Goal: Task Accomplishment & Management: Manage account settings

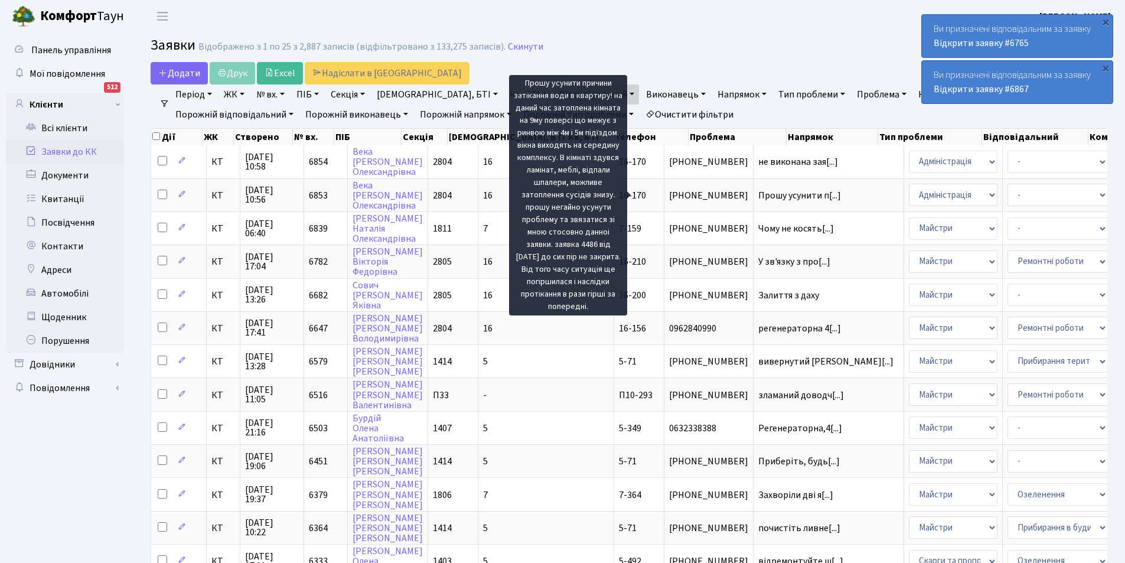
select select "26"
select select "25"
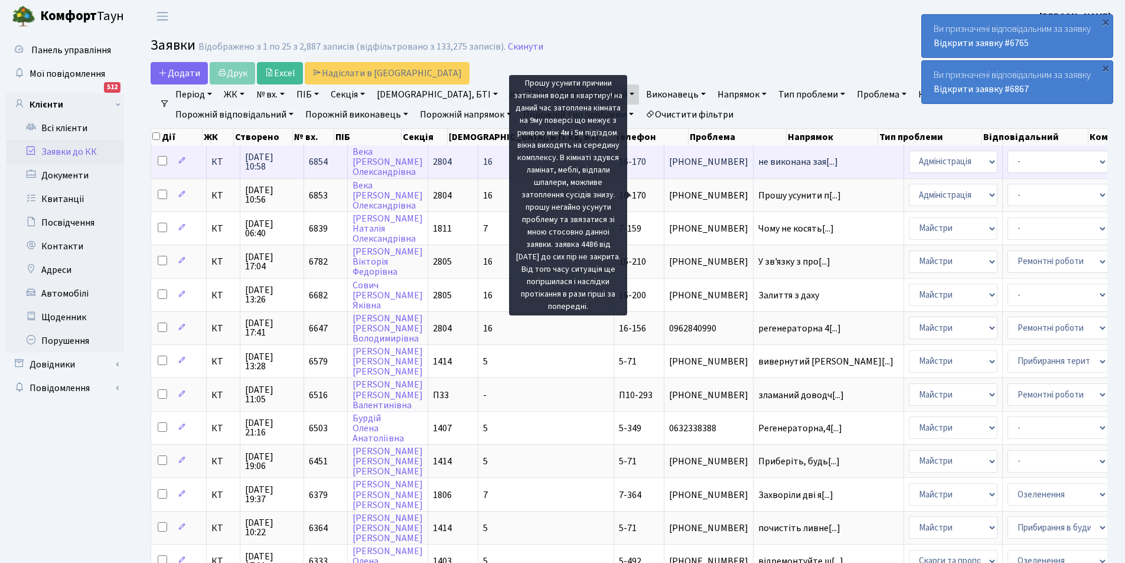
scroll to position [0, 27]
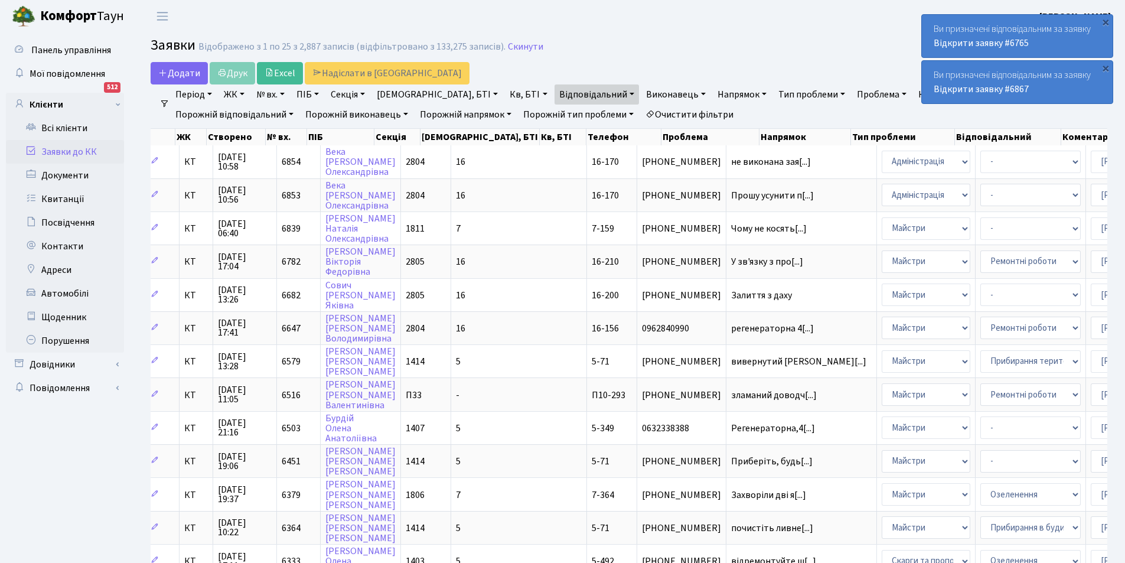
click at [555, 96] on link "Відповідальний" at bounding box center [597, 94] width 84 height 20
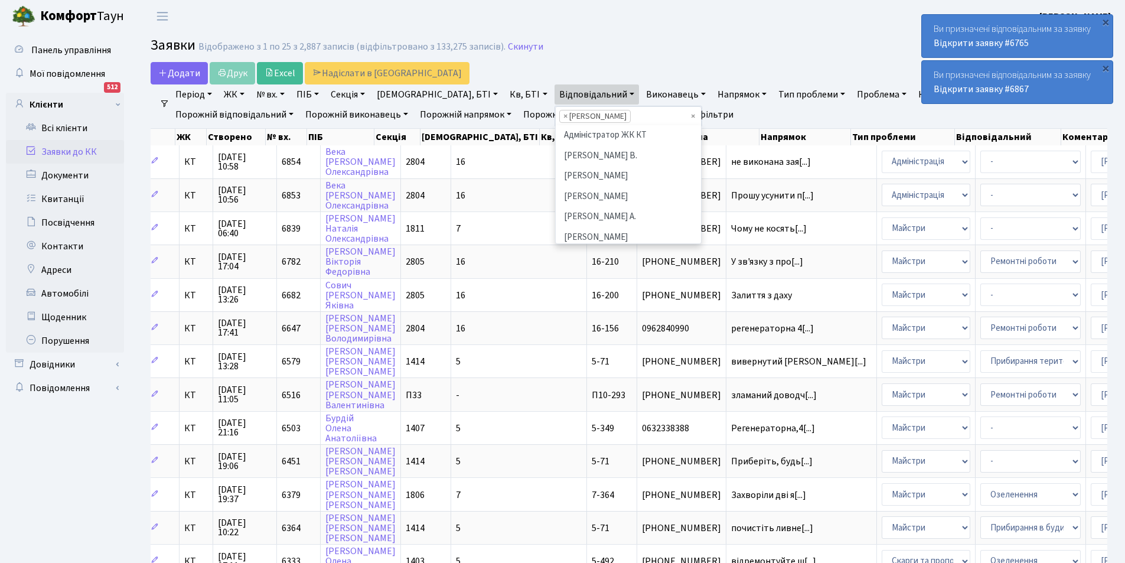
scroll to position [347, 0]
click at [557, 138] on li "[PERSON_NAME]" at bounding box center [628, 148] width 143 height 21
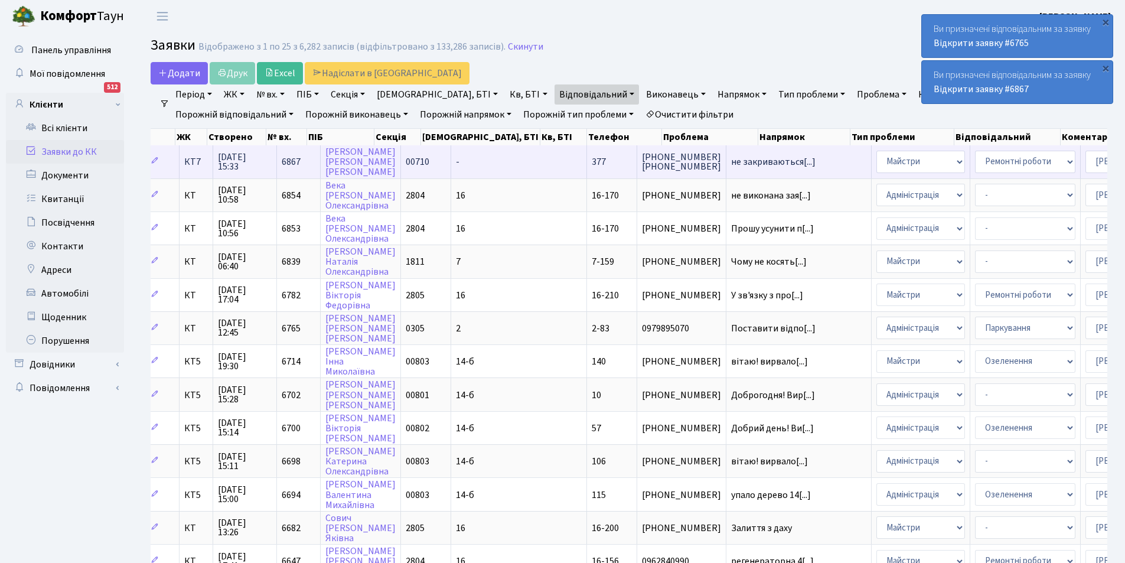
click at [642, 158] on span "+380504611849 +380444905600" at bounding box center [681, 161] width 79 height 19
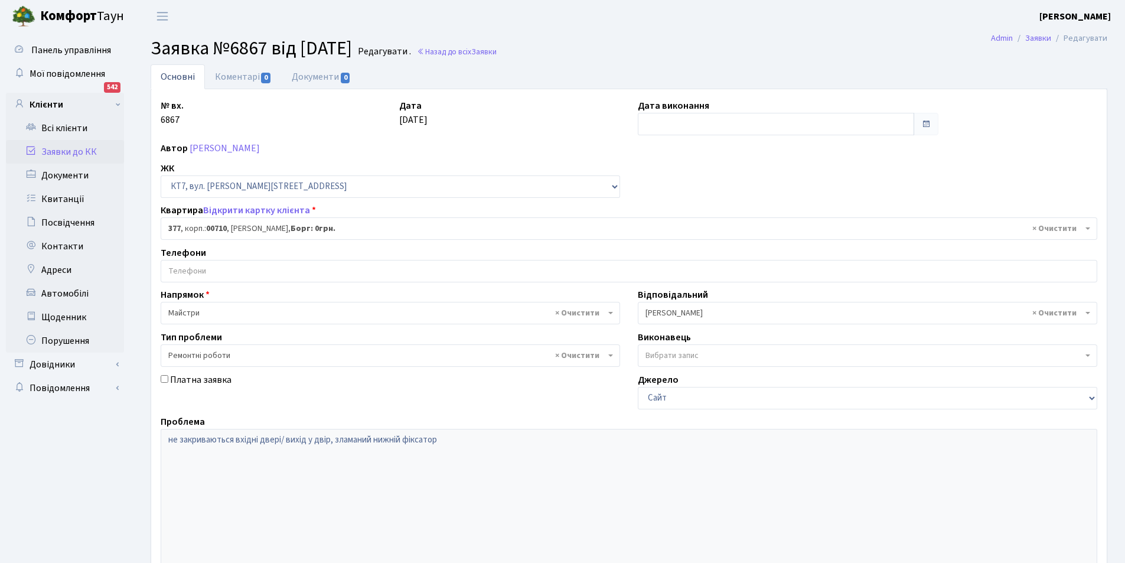
select select "18915"
select select "62"
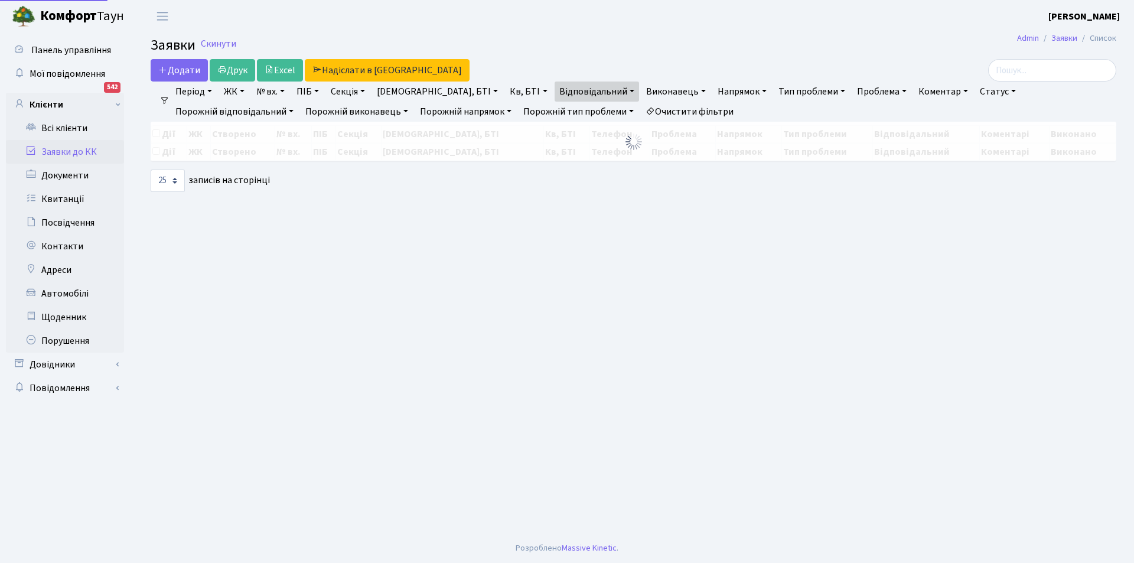
select select "25"
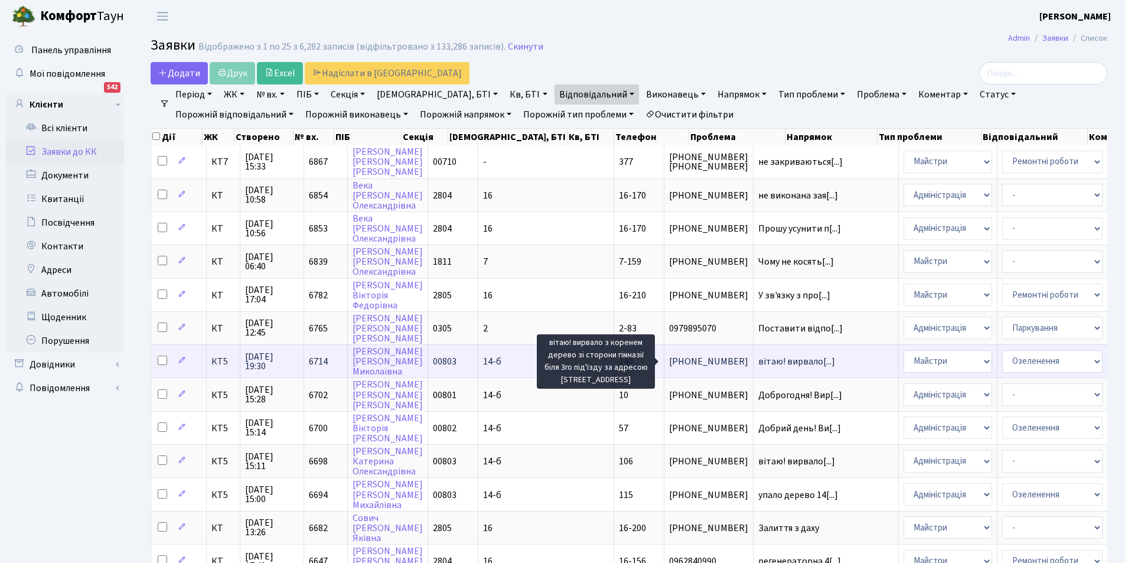
click at [759, 357] on span "вітаю! вирвало[...]" at bounding box center [797, 361] width 77 height 13
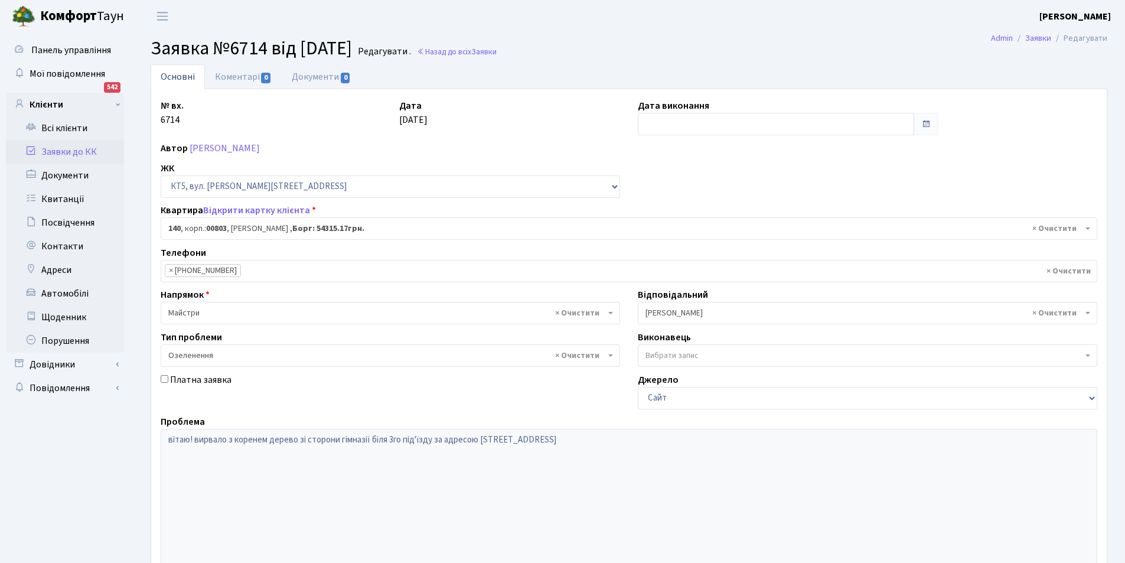
select select "17670"
select select "65"
click at [711, 127] on input "text" at bounding box center [776, 124] width 276 height 22
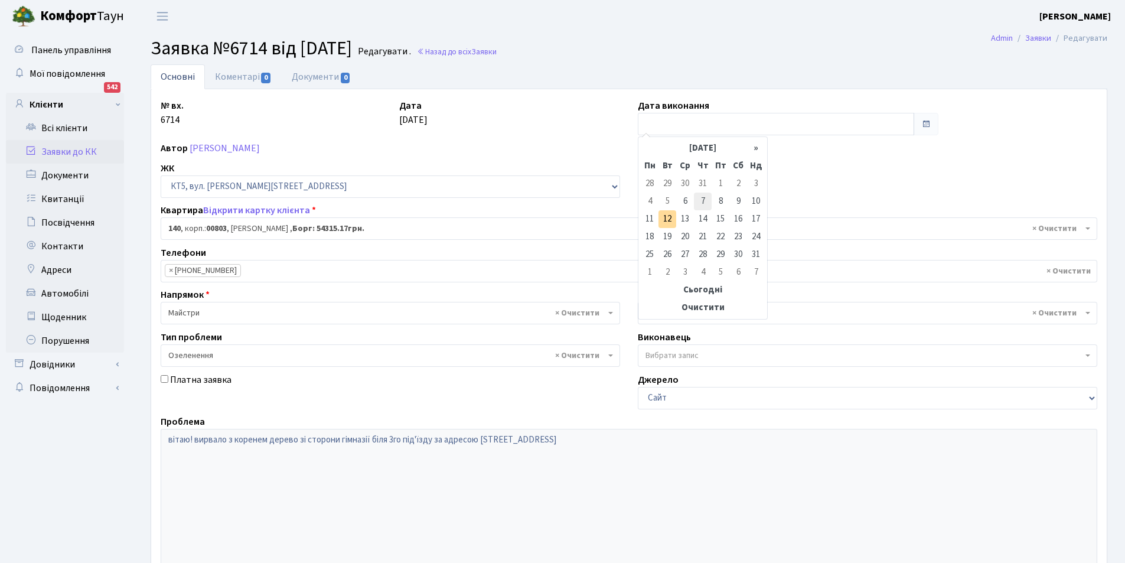
click at [704, 199] on td "7" at bounding box center [703, 202] width 18 height 18
type input "07.08.2025"
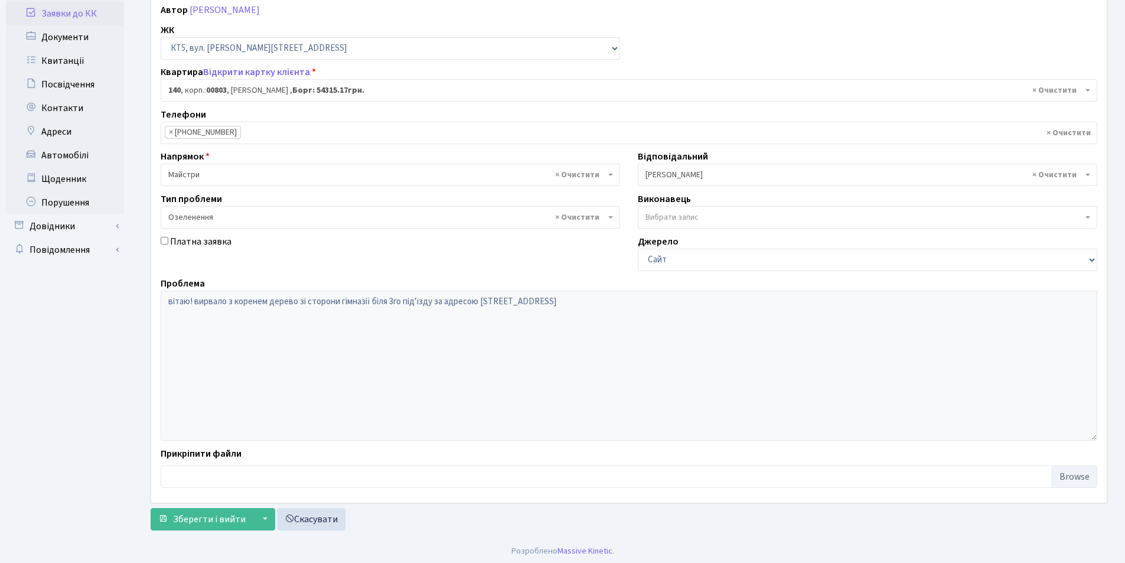
scroll to position [141, 0]
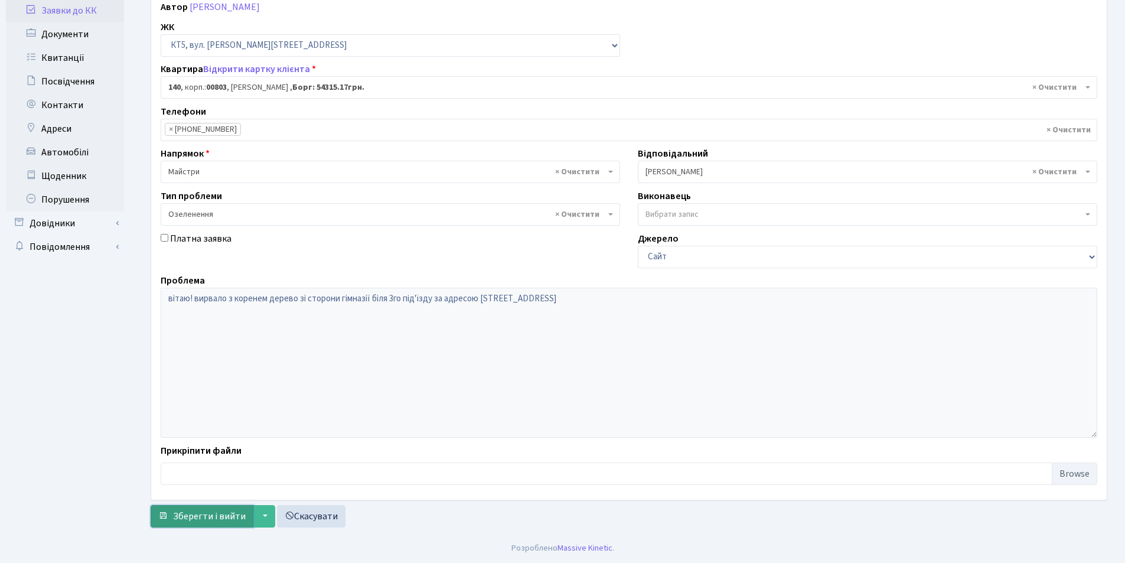
click at [217, 510] on span "Зберегти і вийти" at bounding box center [209, 516] width 73 height 13
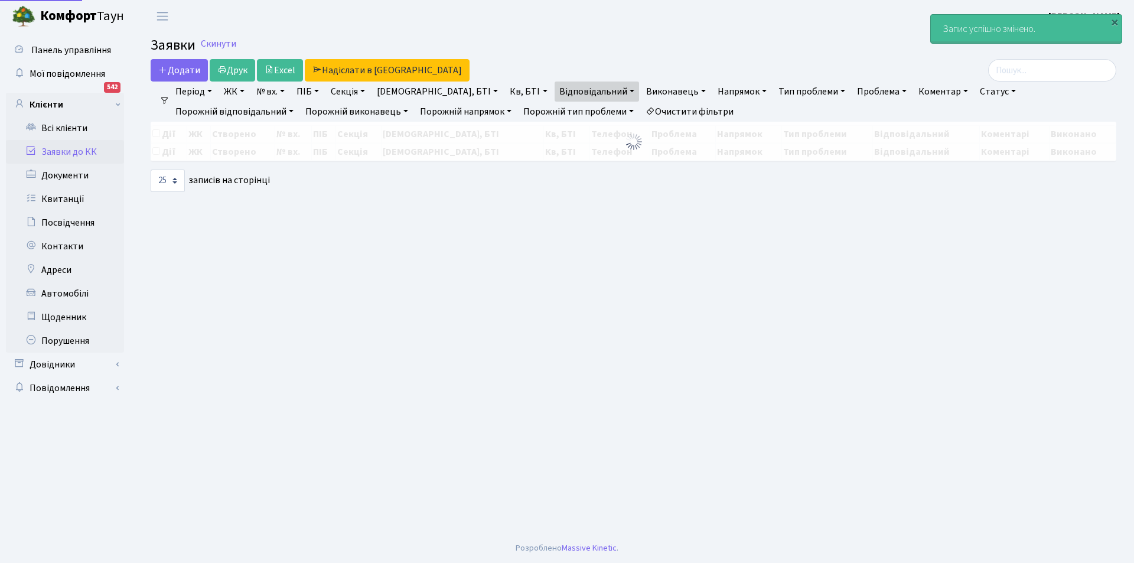
select select "25"
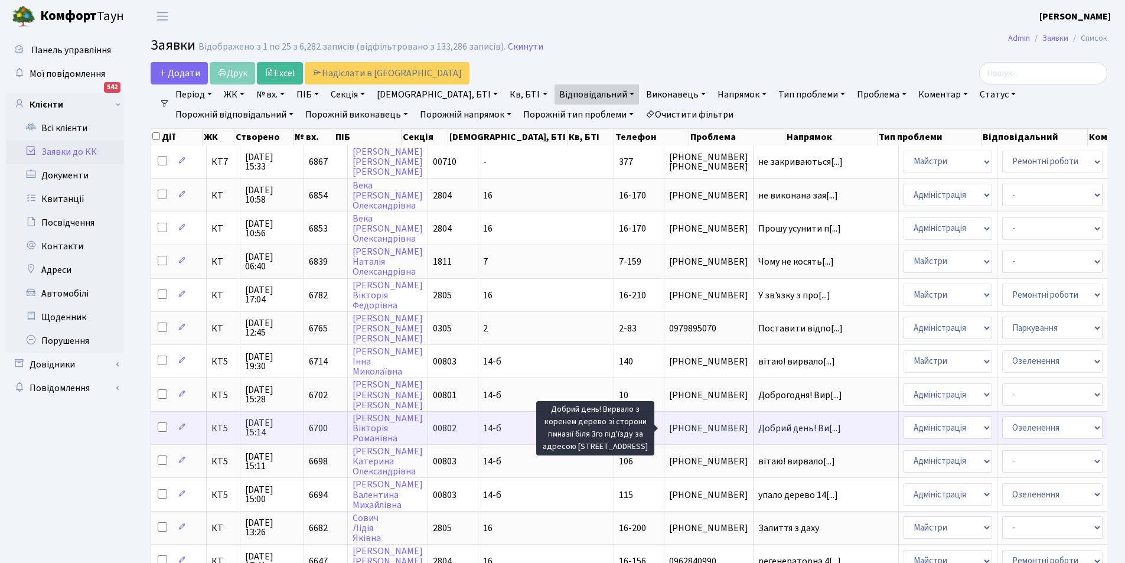
click at [759, 426] on span "Добрий день! Ви[...]" at bounding box center [800, 428] width 83 height 13
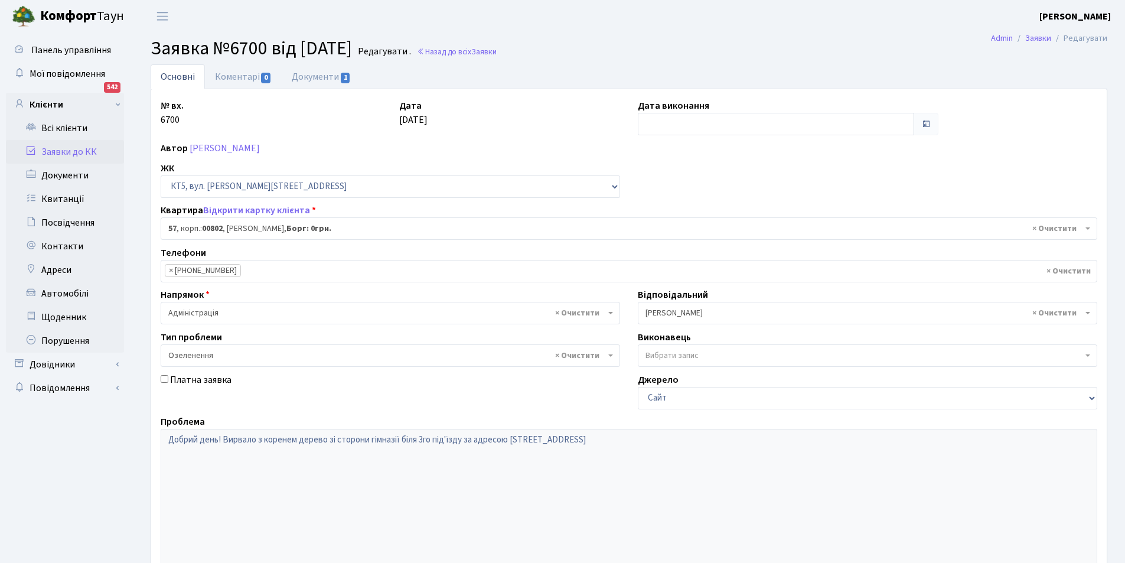
select select "17587"
select select "65"
click at [694, 128] on input "text" at bounding box center [776, 124] width 276 height 22
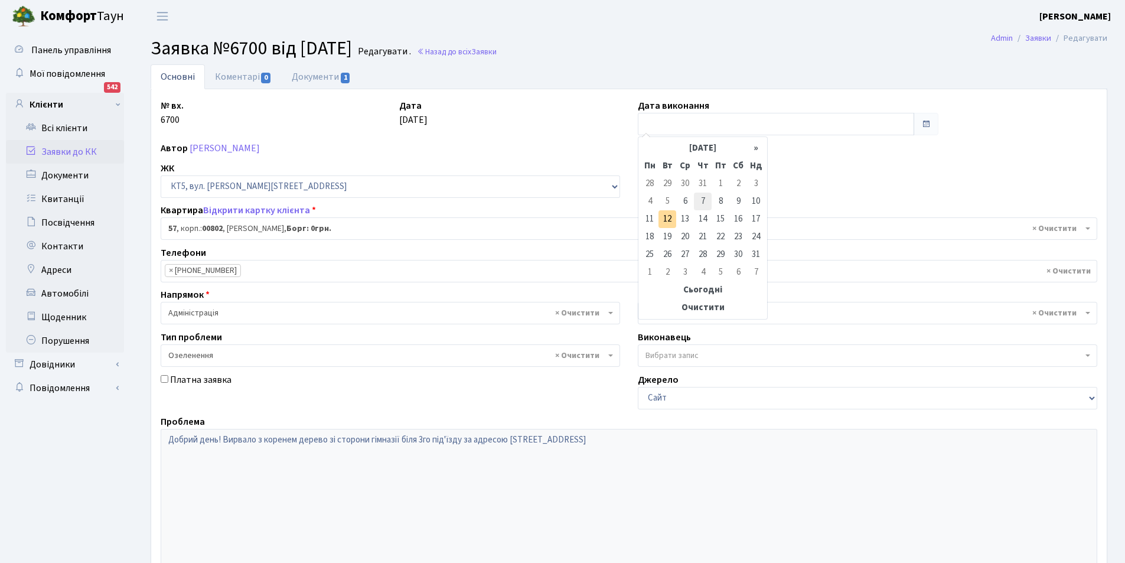
click at [708, 202] on td "7" at bounding box center [703, 202] width 18 height 18
type input "[DATE]"
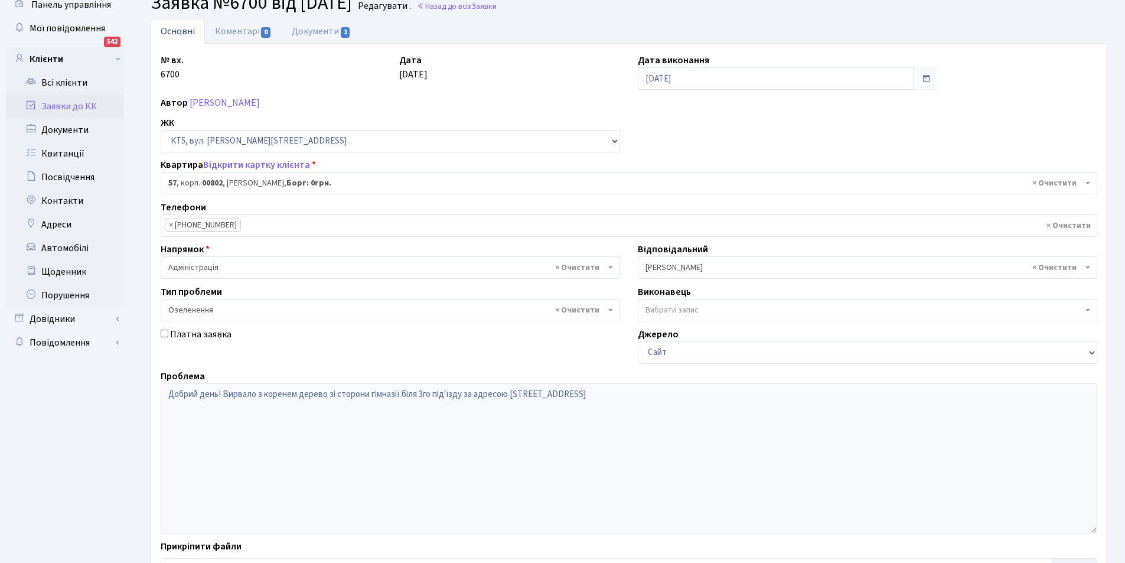
scroll to position [141, 0]
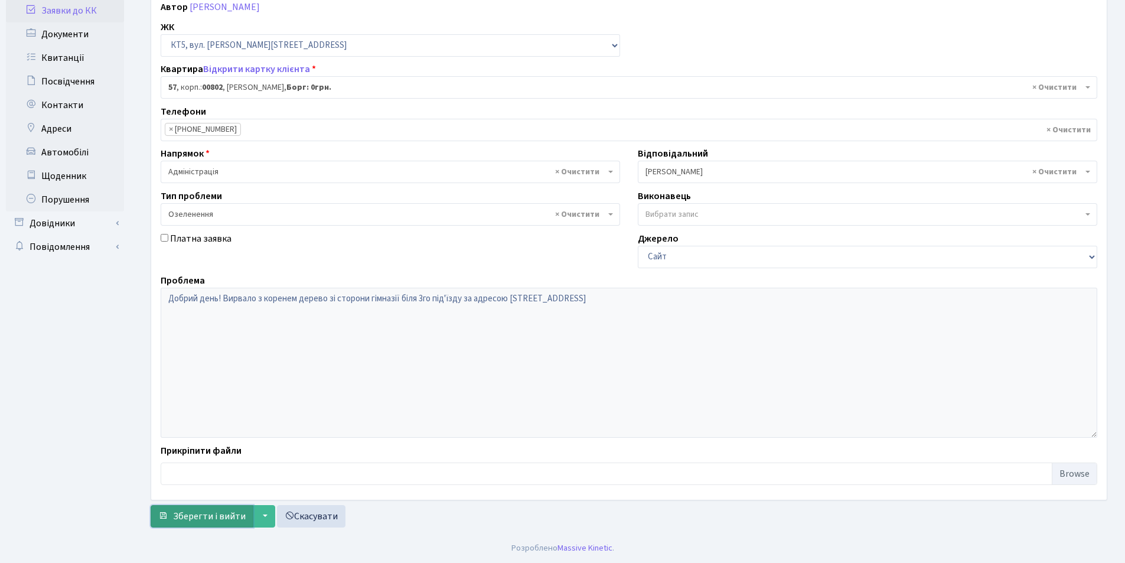
click at [222, 519] on span "Зберегти і вийти" at bounding box center [209, 516] width 73 height 13
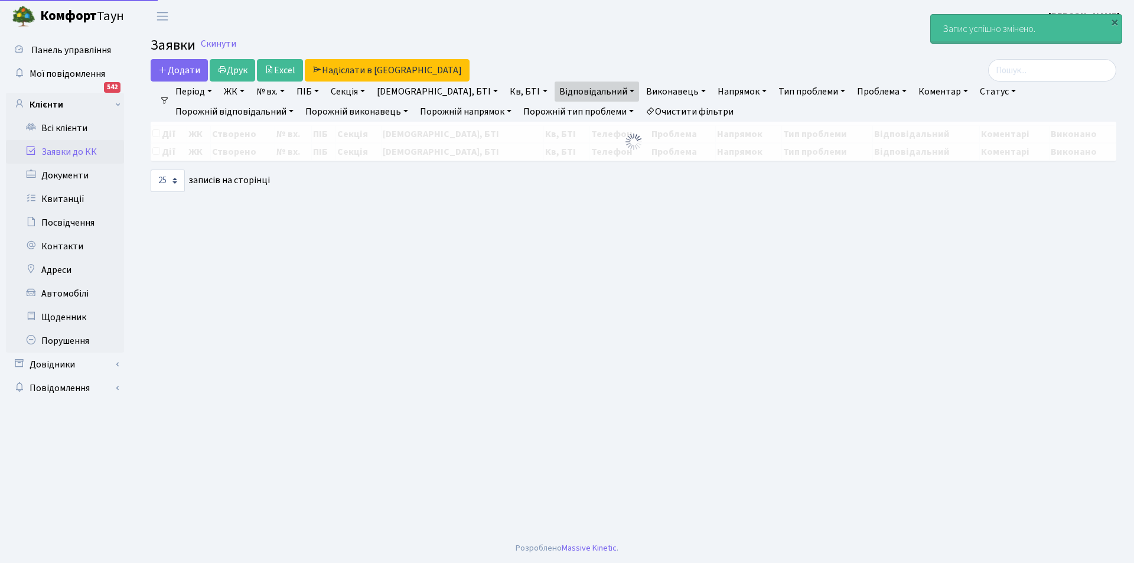
select select "25"
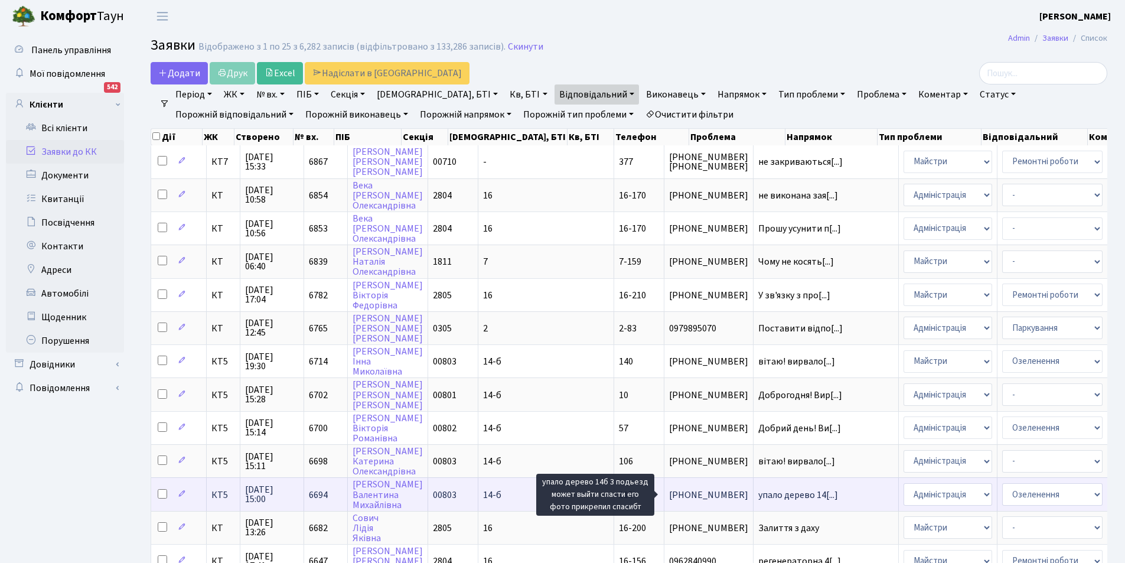
click at [759, 497] on span "упало дерево 14[...]" at bounding box center [799, 495] width 80 height 13
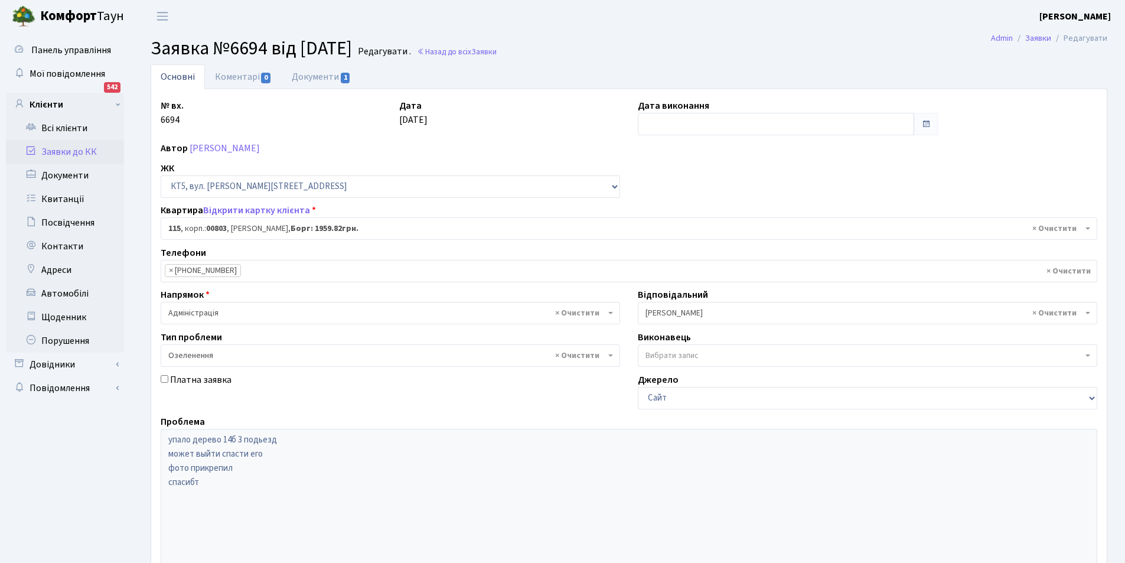
select select "17645"
select select "65"
click at [704, 116] on input "text" at bounding box center [776, 124] width 276 height 22
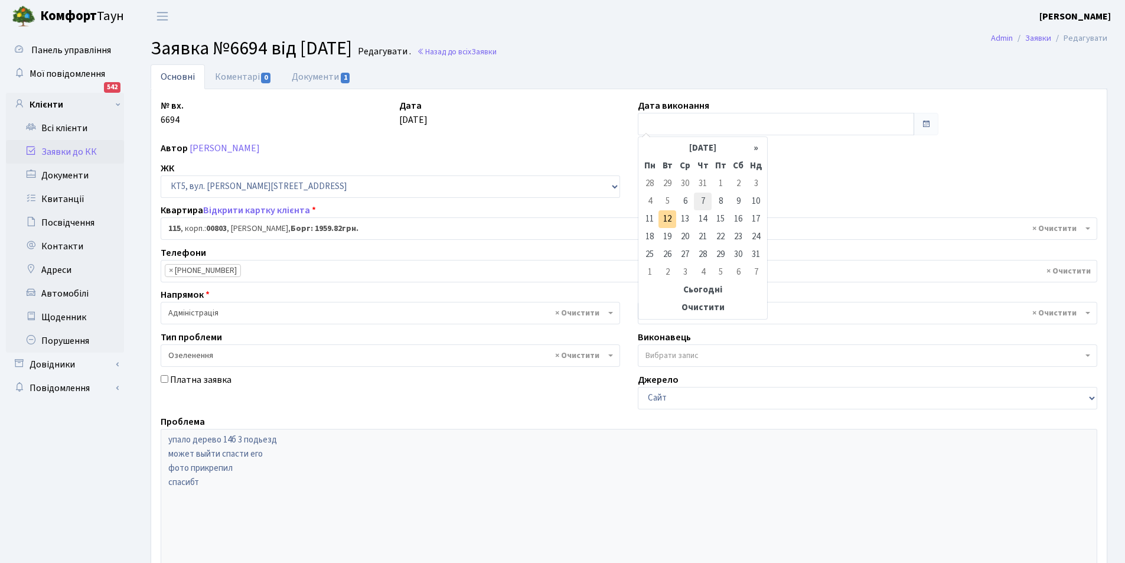
click at [704, 207] on td "7" at bounding box center [703, 202] width 18 height 18
type input "[DATE]"
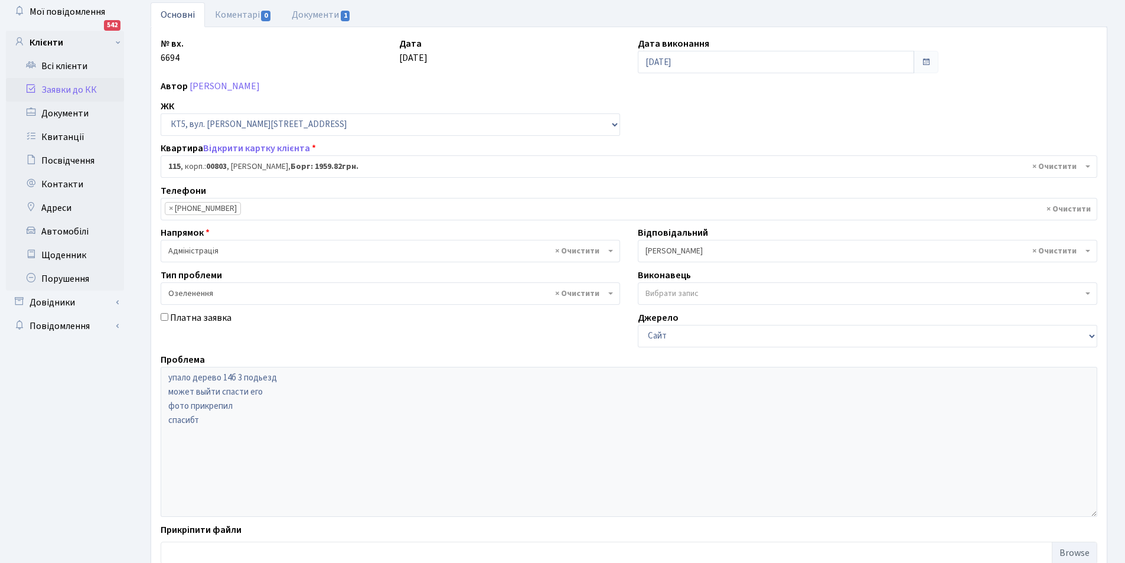
scroll to position [141, 0]
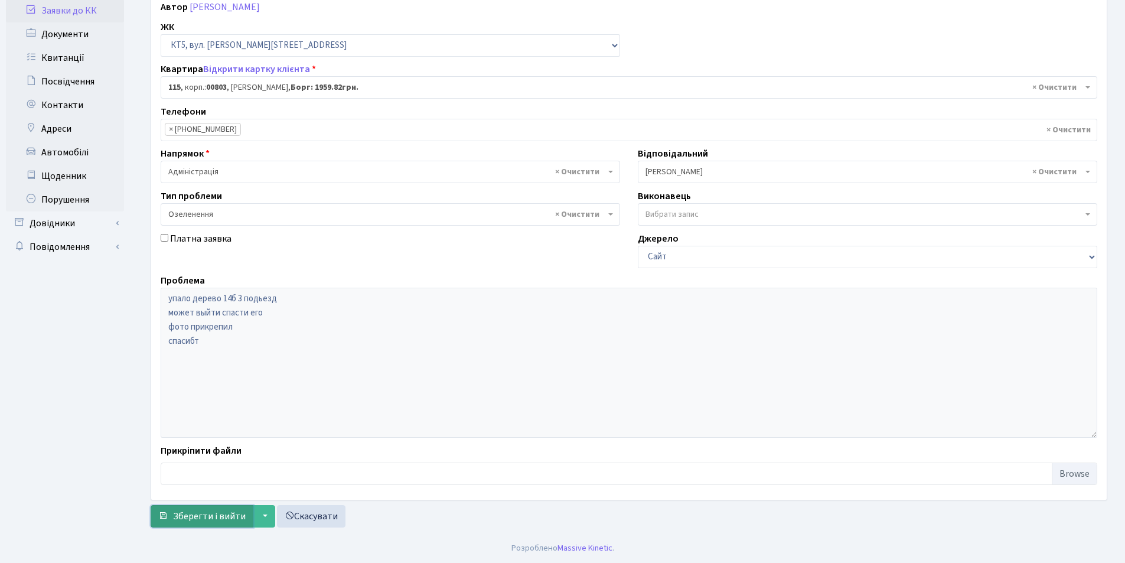
click at [199, 511] on span "Зберегти і вийти" at bounding box center [209, 516] width 73 height 13
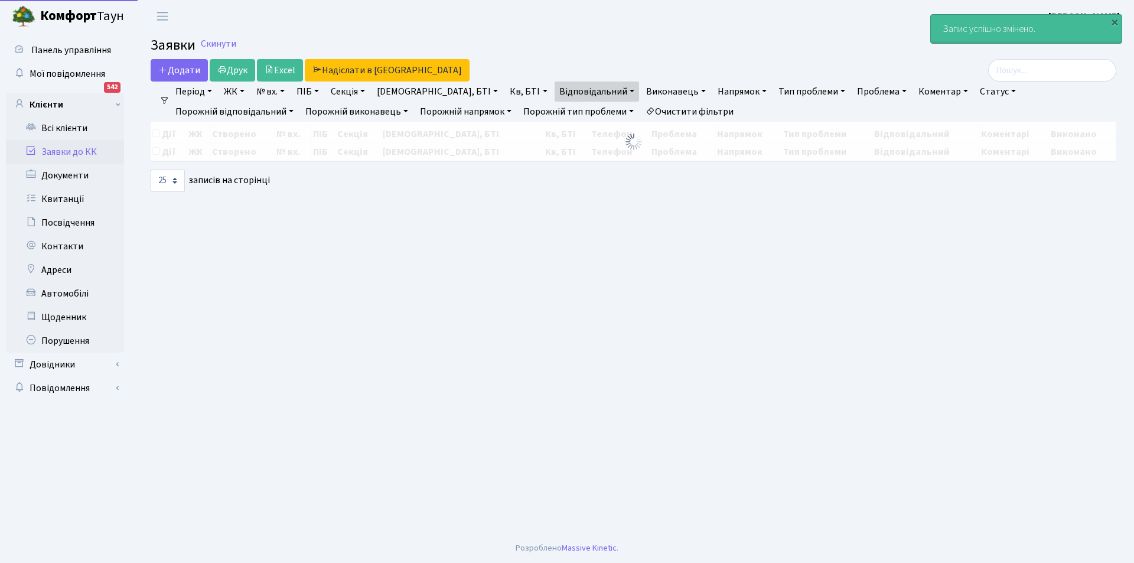
select select "25"
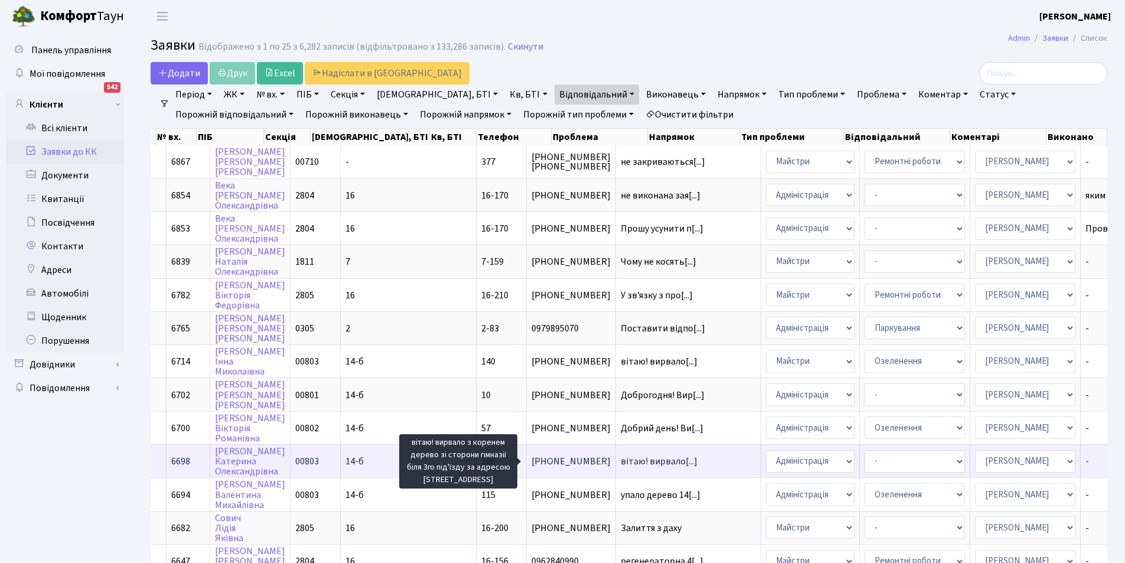
click at [621, 461] on span "вітаю! вирвало[...]" at bounding box center [659, 461] width 77 height 13
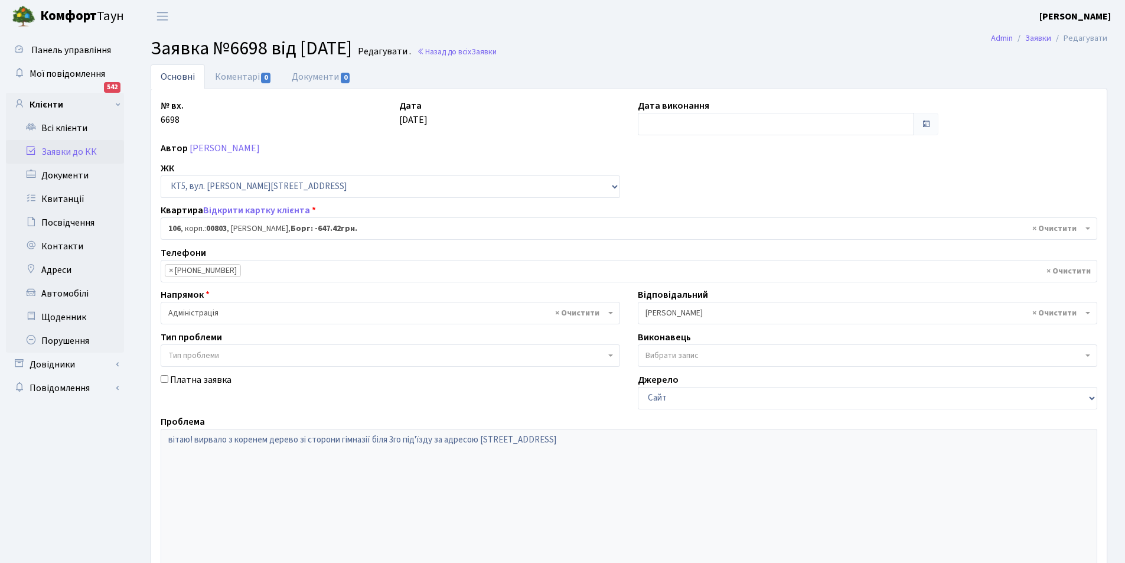
select select "17636"
click at [697, 134] on input "text" at bounding box center [776, 124] width 276 height 22
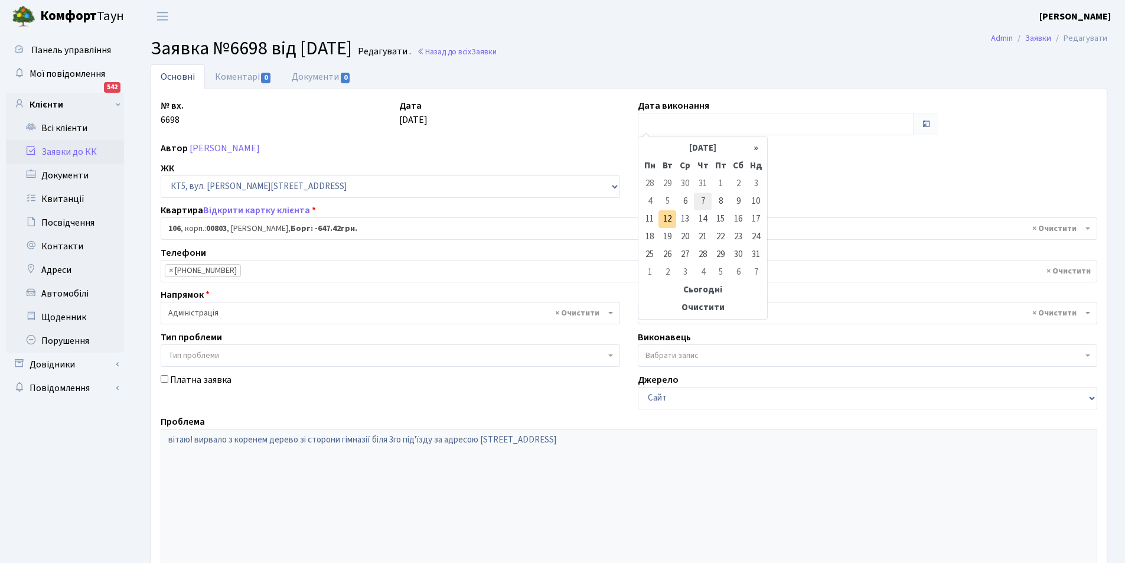
click at [700, 201] on td "7" at bounding box center [703, 202] width 18 height 18
type input "[DATE]"
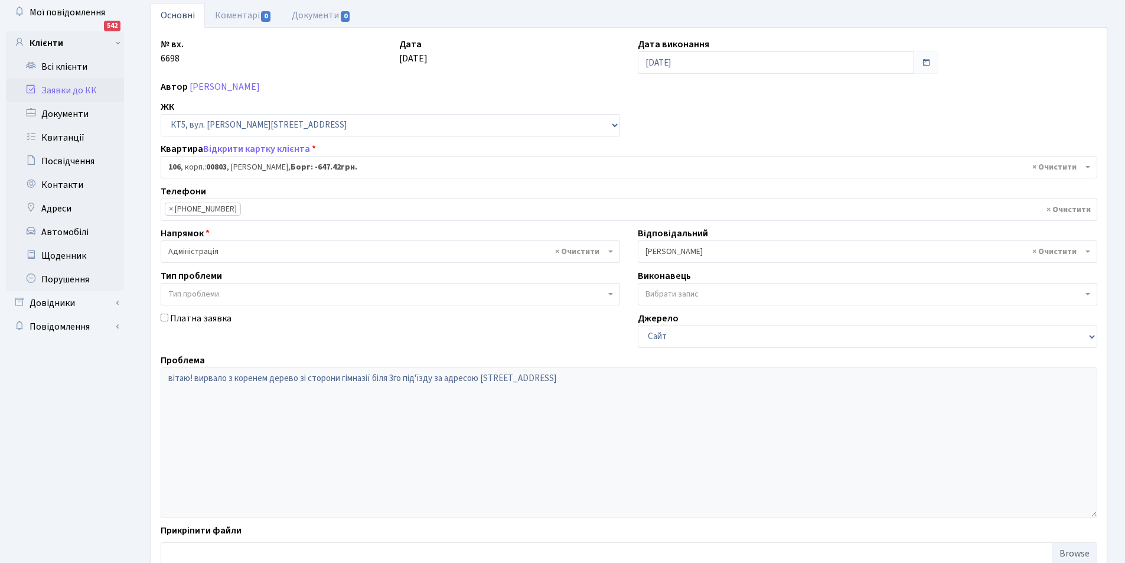
scroll to position [141, 0]
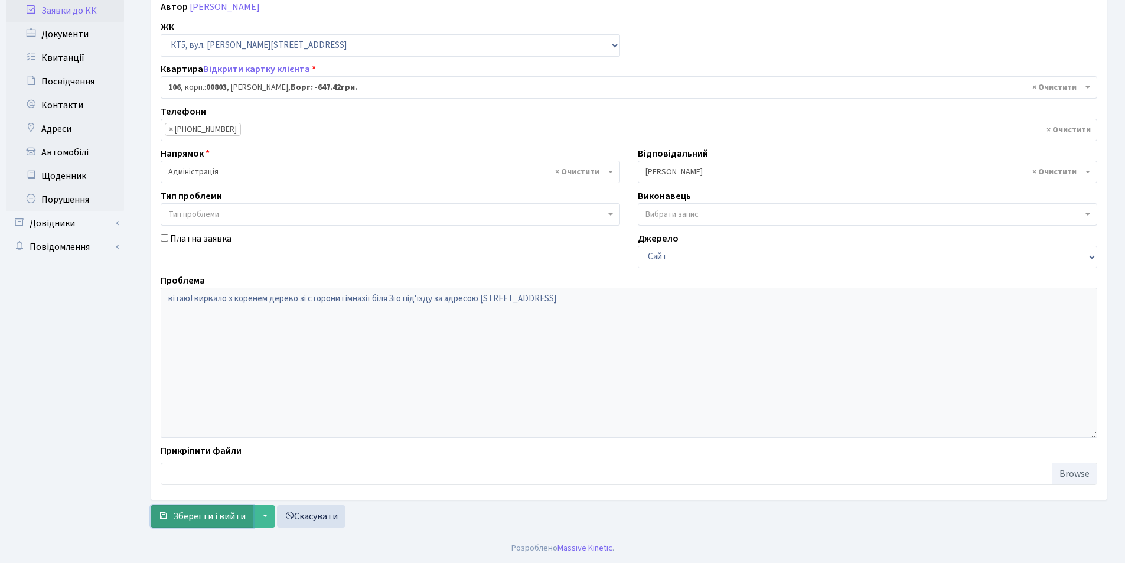
click at [219, 505] on button "Зберегти і вийти" at bounding box center [202, 516] width 103 height 22
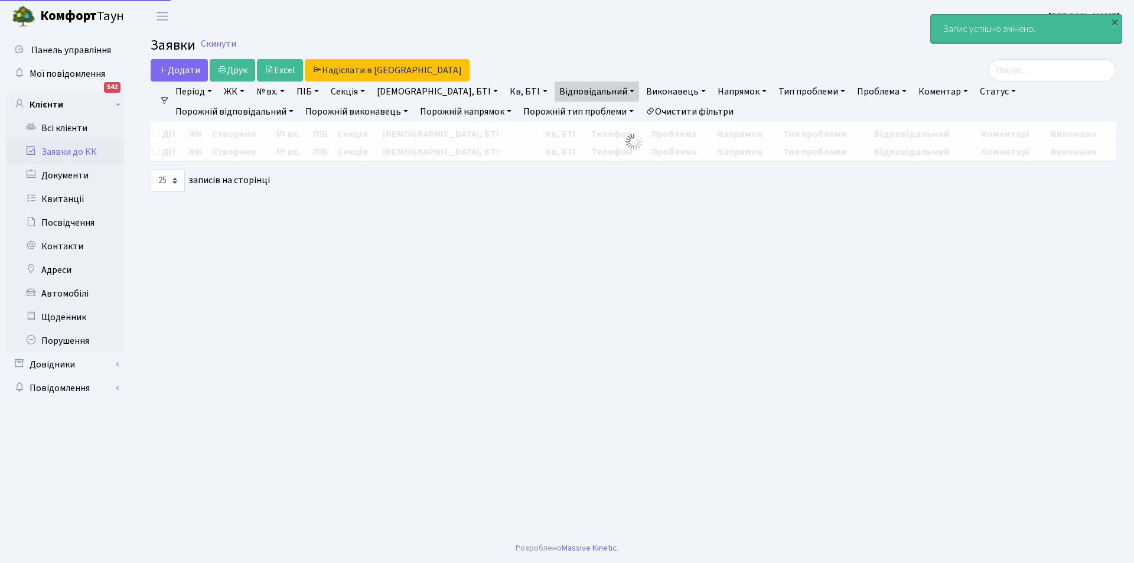
select select "25"
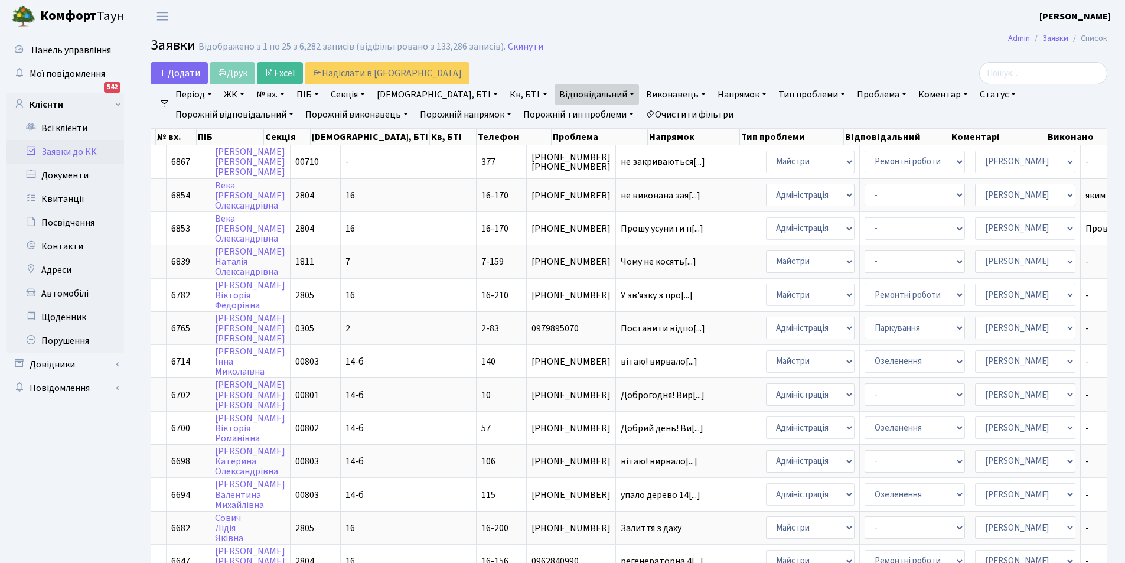
click at [641, 120] on link "Очистити фільтри" at bounding box center [689, 115] width 97 height 20
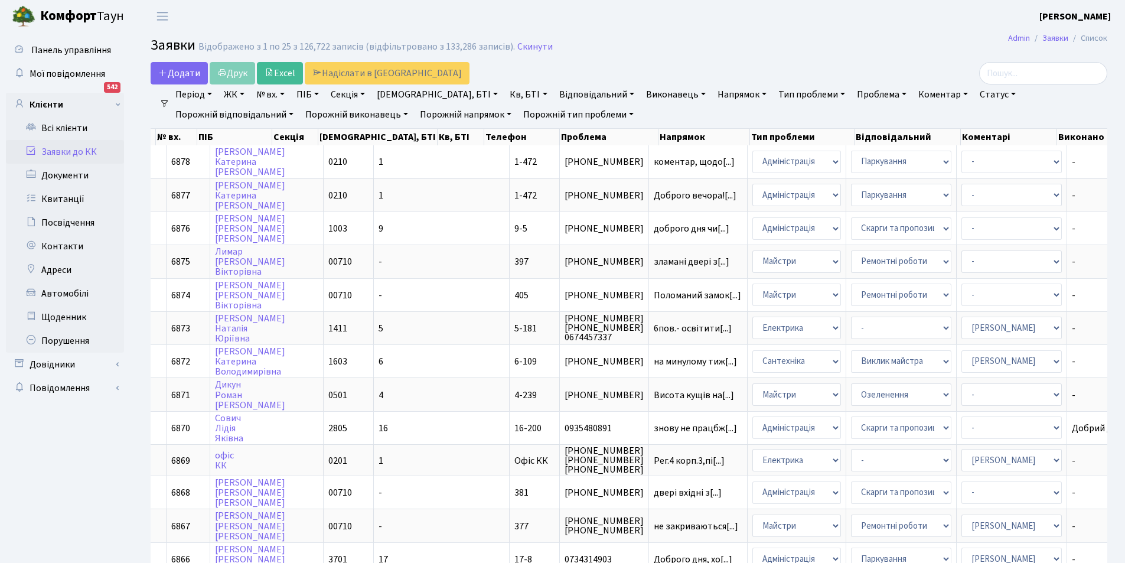
scroll to position [0, 121]
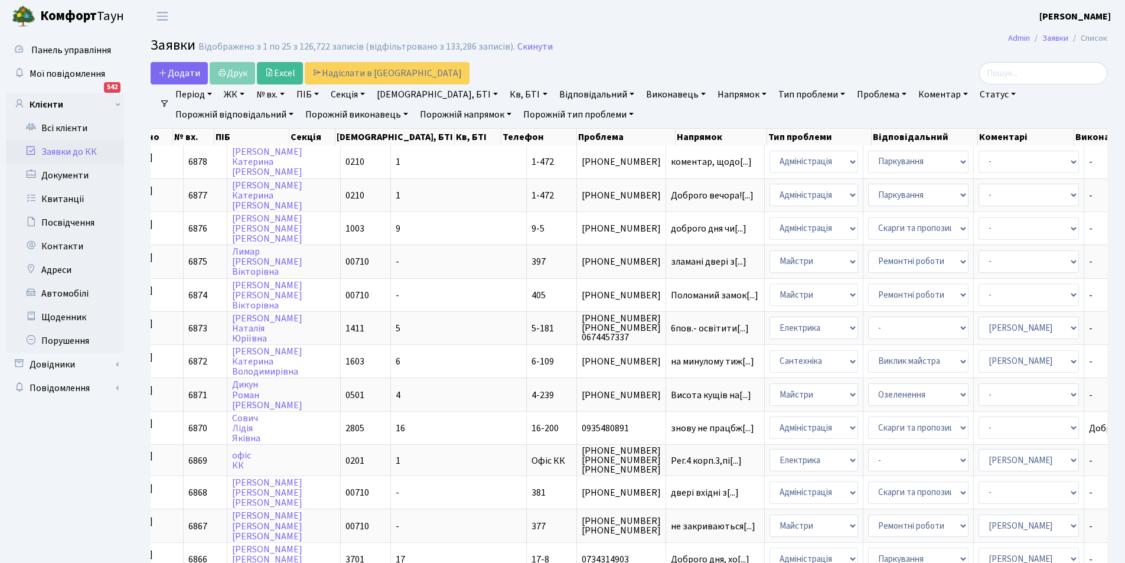
click at [555, 96] on link "Відповідальний" at bounding box center [597, 94] width 84 height 20
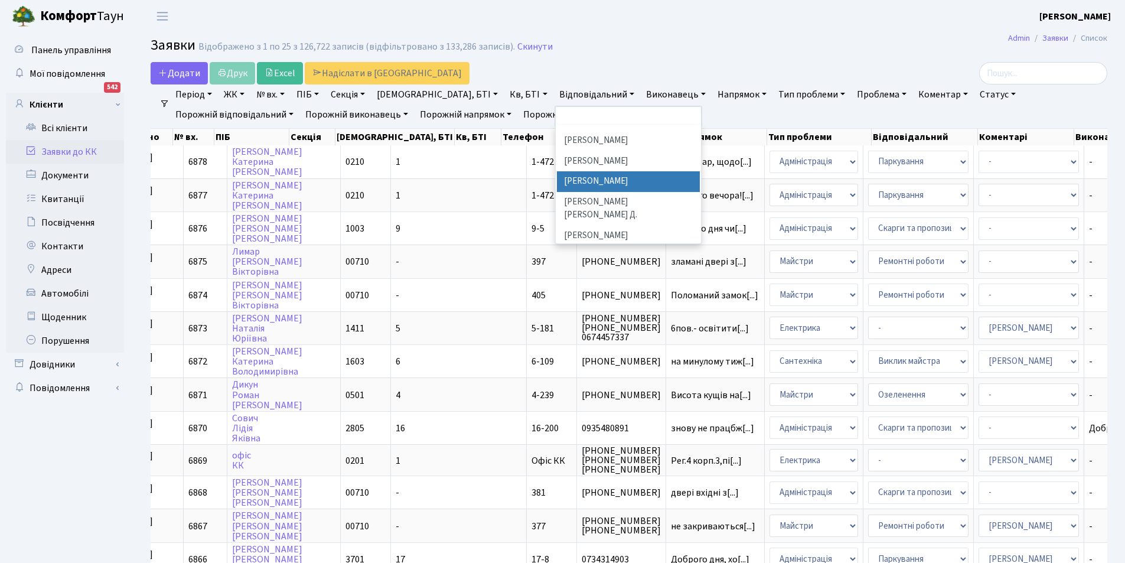
scroll to position [295, 0]
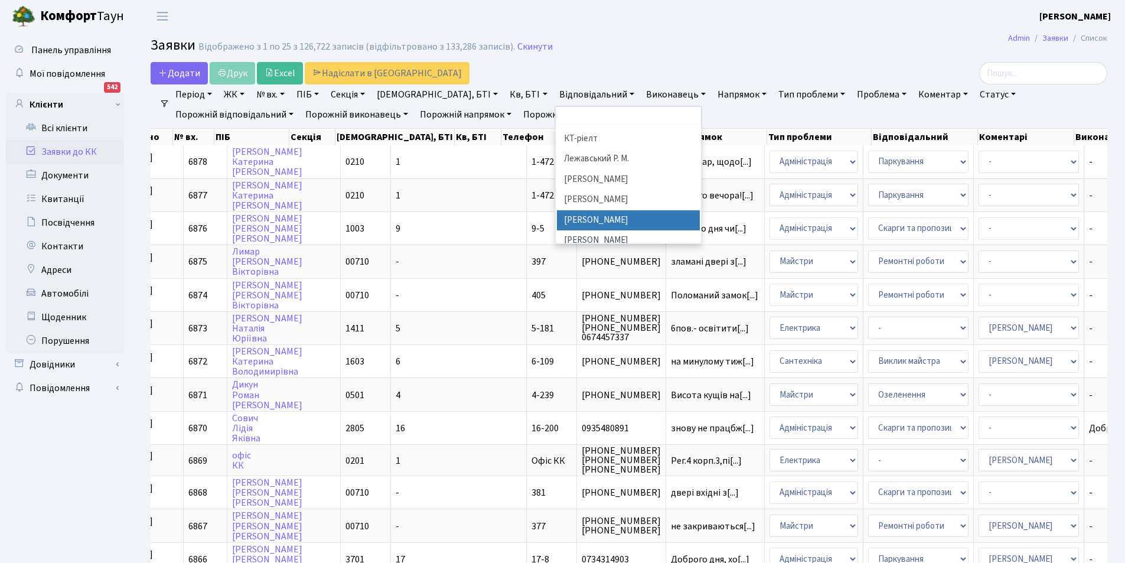
click at [564, 210] on li "[PERSON_NAME]" at bounding box center [628, 220] width 143 height 21
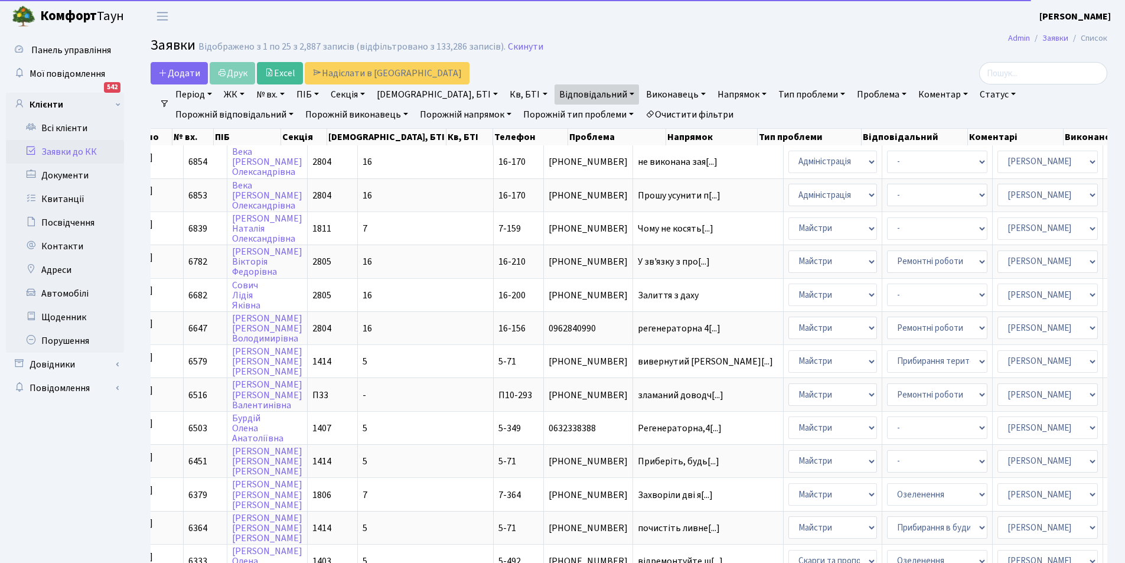
scroll to position [0, 110]
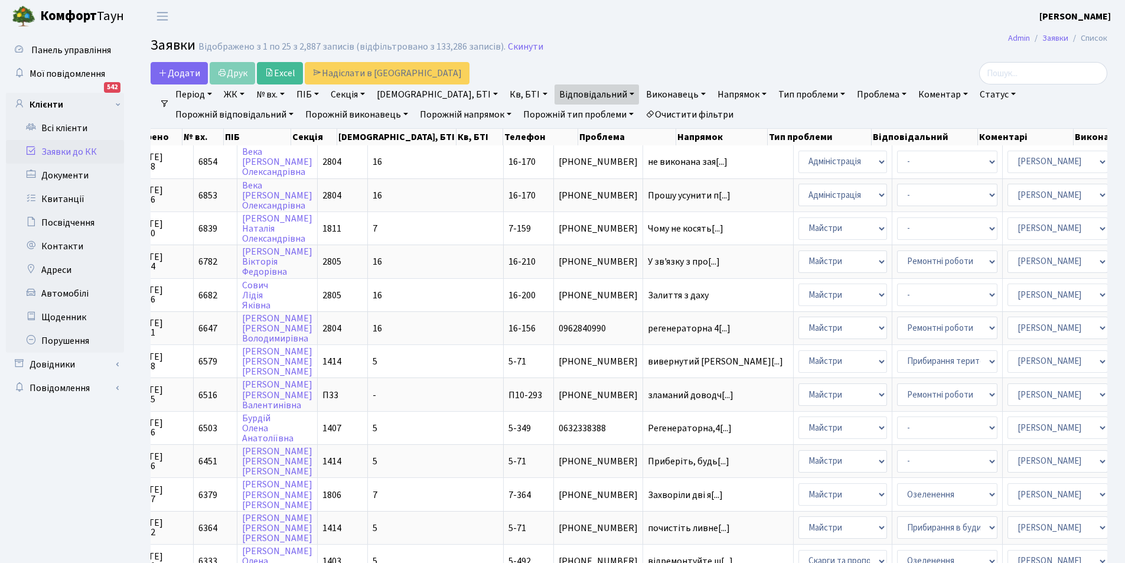
click at [558, 96] on link "Відповідальний" at bounding box center [597, 94] width 84 height 20
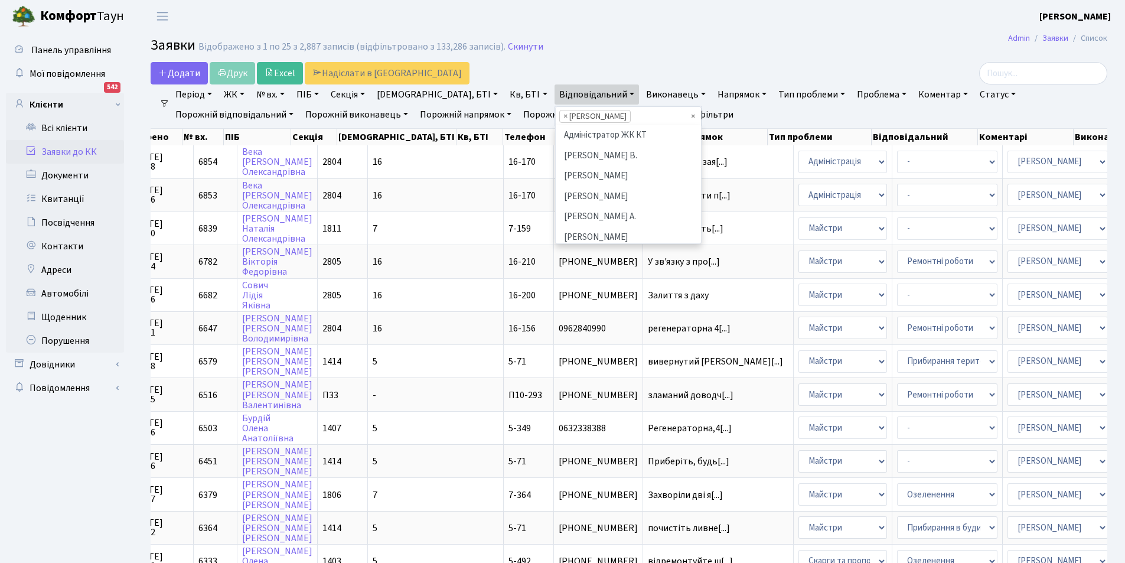
scroll to position [347, 0]
click at [564, 113] on span "×" at bounding box center [566, 116] width 4 height 12
select select
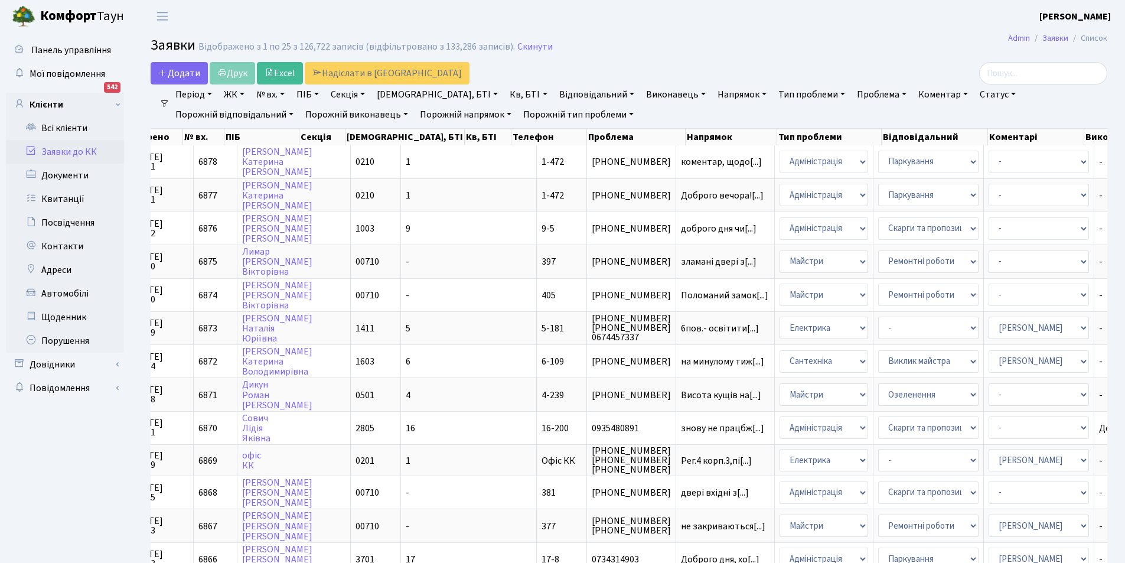
click at [555, 96] on link "Відповідальний" at bounding box center [597, 94] width 84 height 20
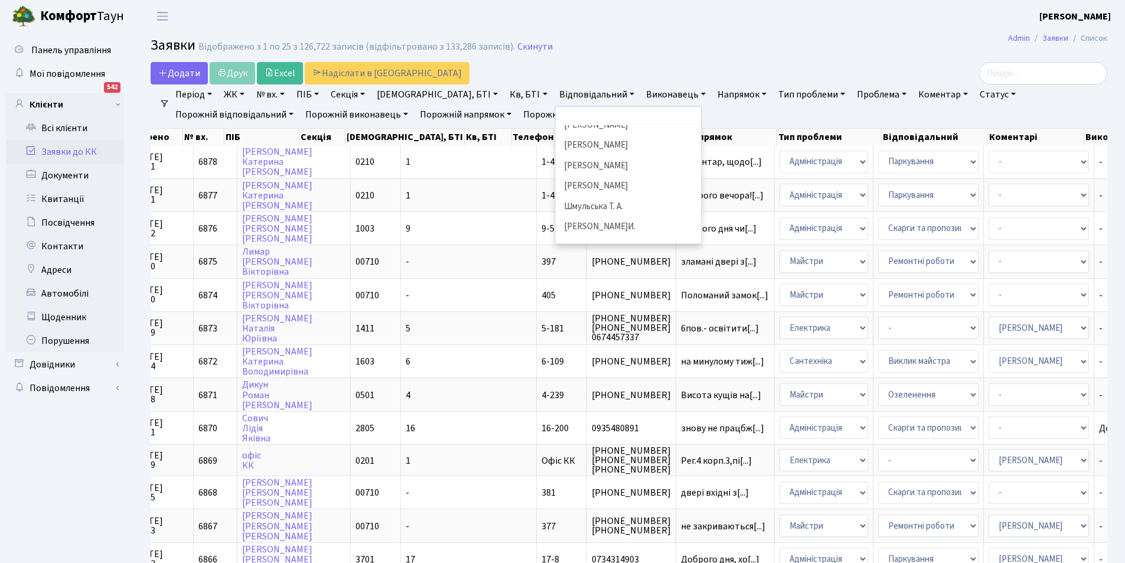
scroll to position [596, 0]
click at [557, 209] on li "[PERSON_NAME]И." at bounding box center [628, 219] width 143 height 21
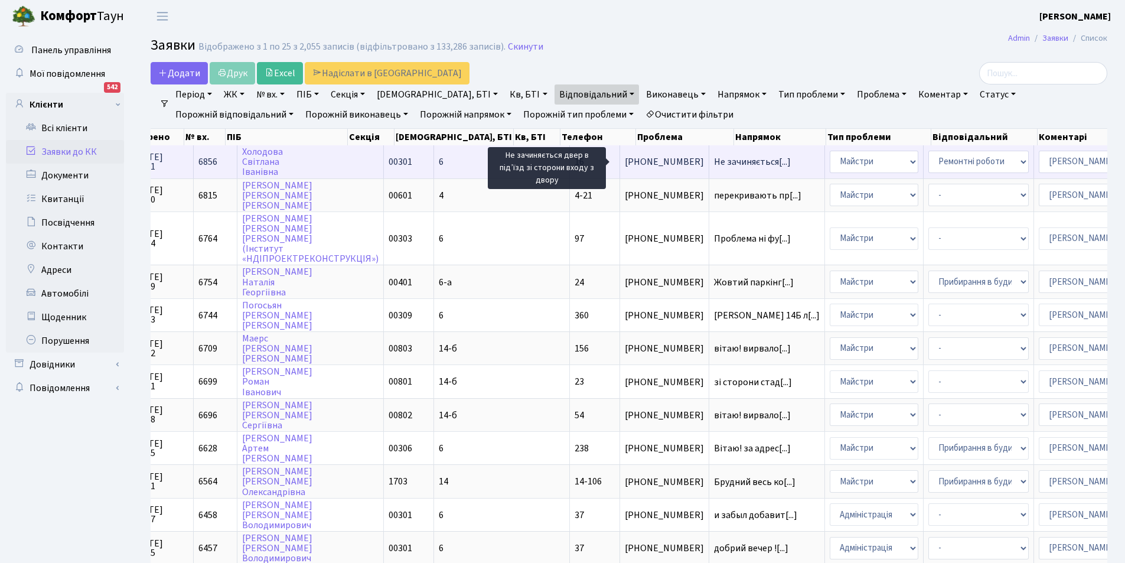
click at [714, 166] on span "Не зачиняється[...]" at bounding box center [752, 161] width 77 height 13
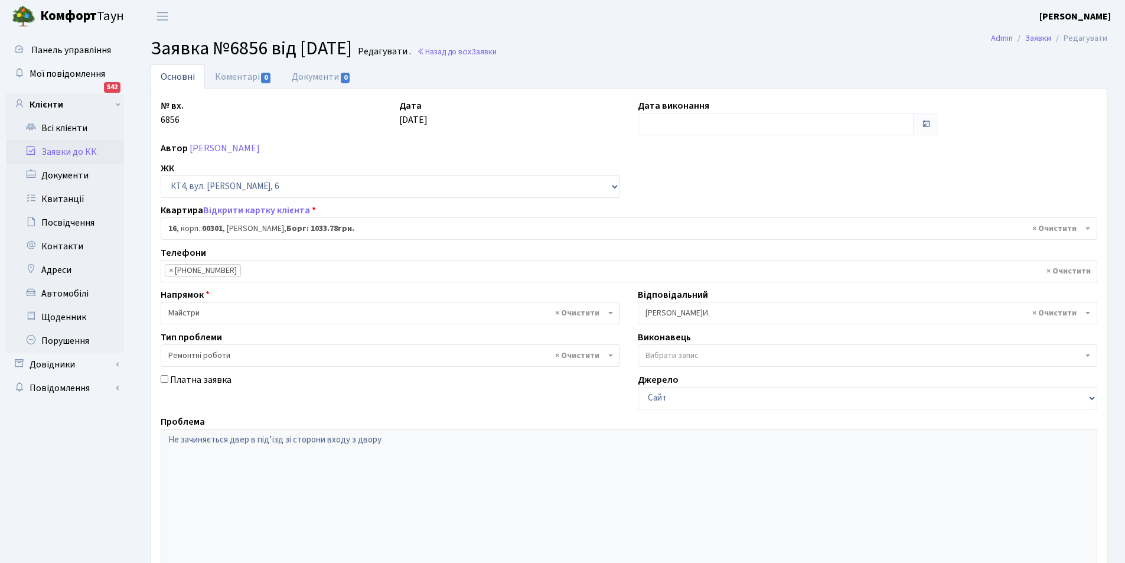
select select "16746"
select select "62"
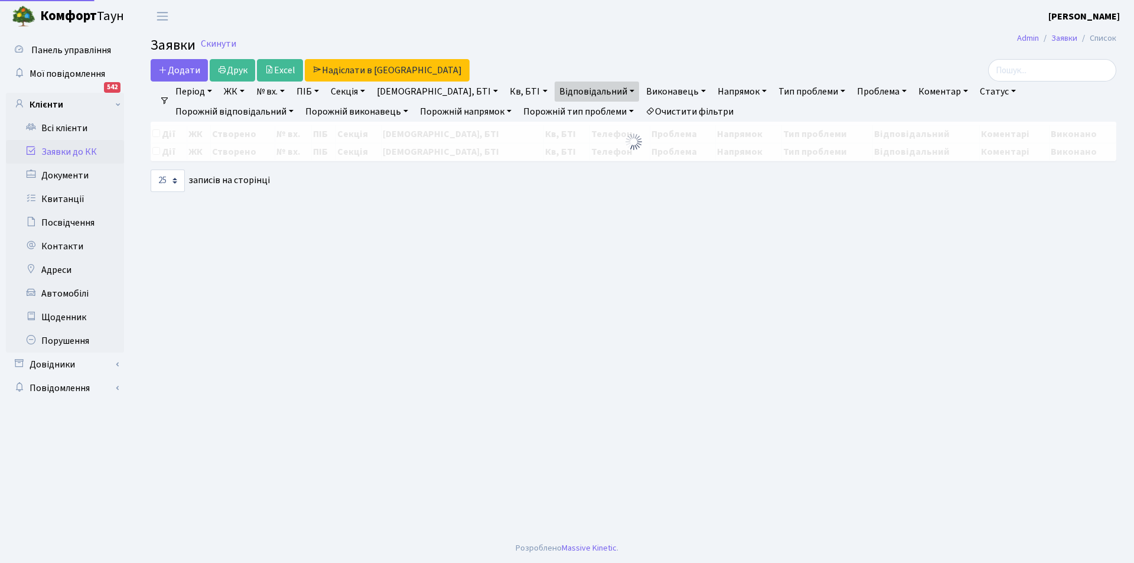
select select "25"
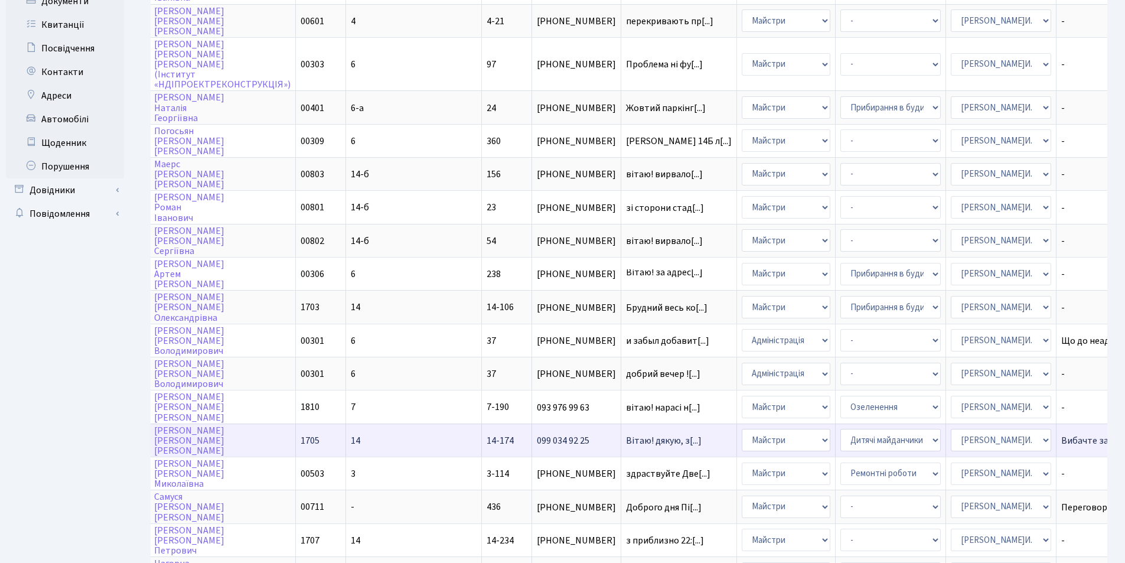
scroll to position [177, 0]
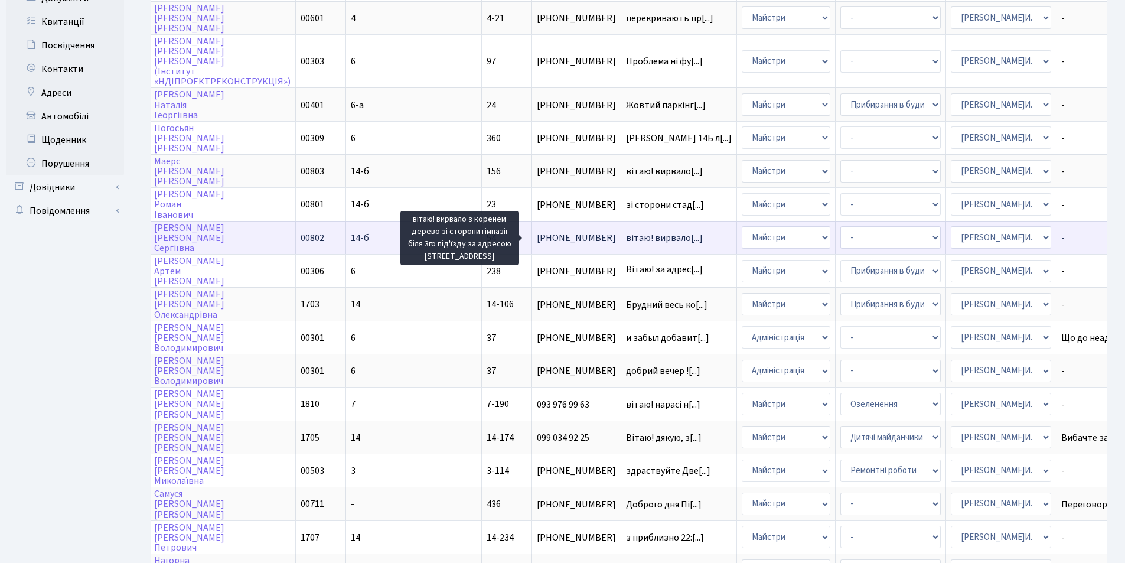
click at [626, 236] on span "вітаю! вирвало[...]" at bounding box center [664, 238] width 77 height 13
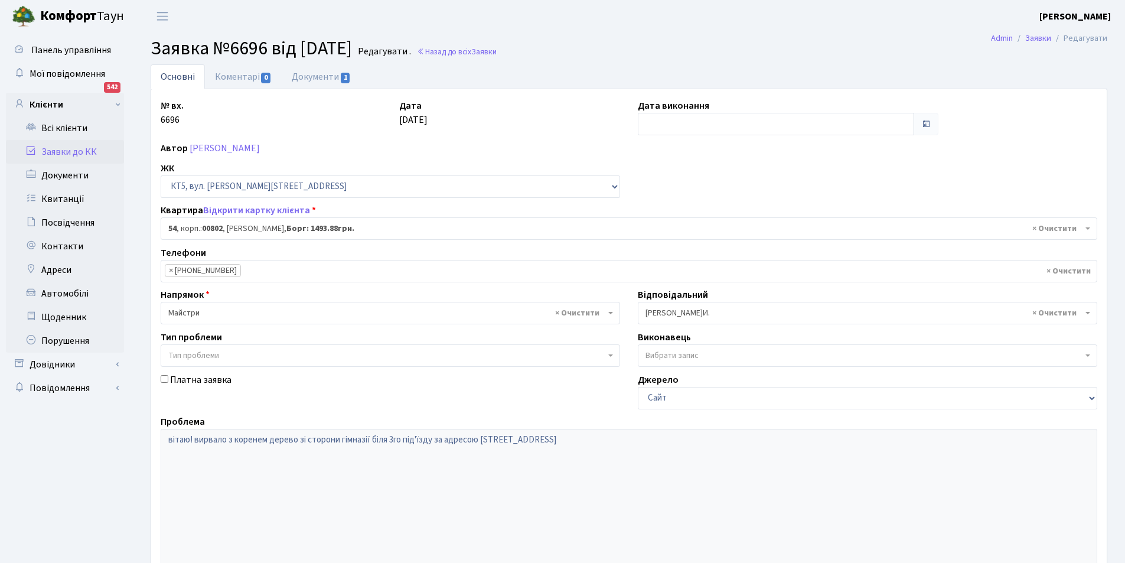
select select "17584"
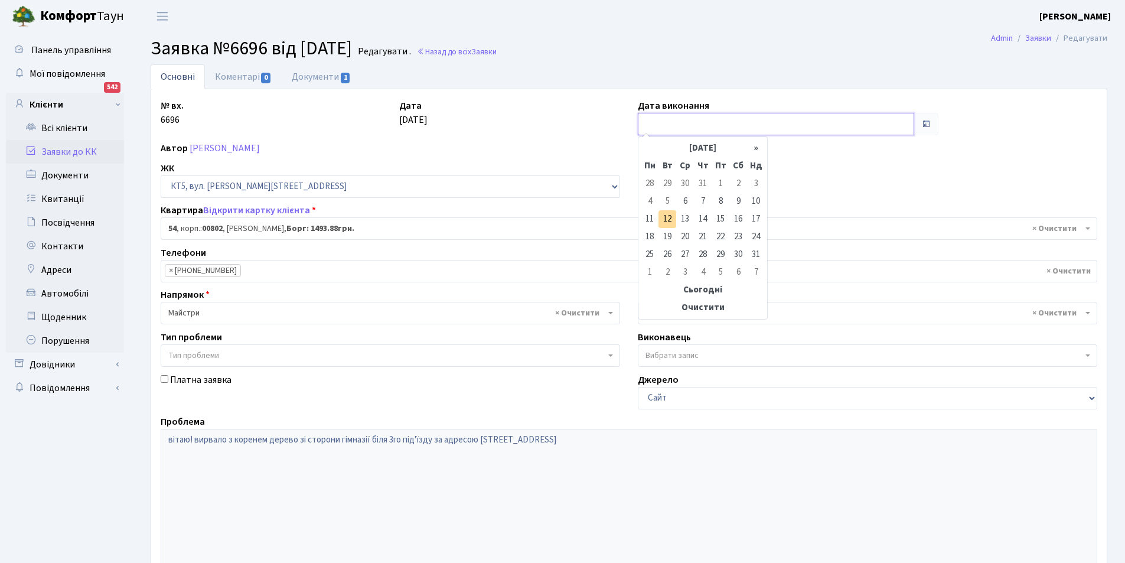
click at [662, 122] on input "text" at bounding box center [776, 124] width 276 height 22
click at [699, 203] on td "7" at bounding box center [703, 202] width 18 height 18
type input "07.08.2025"
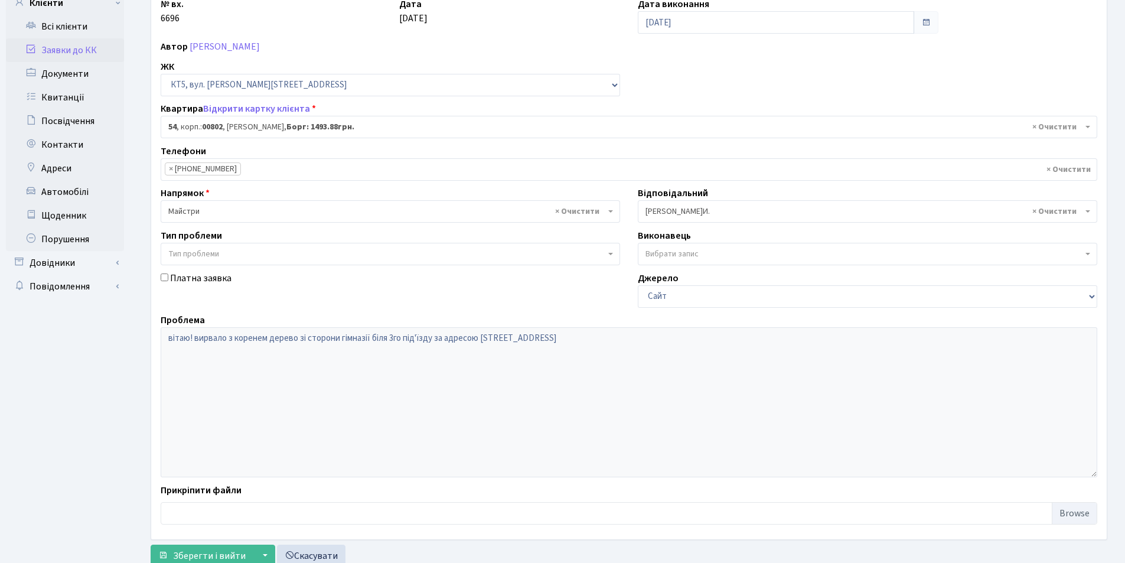
scroll to position [141, 0]
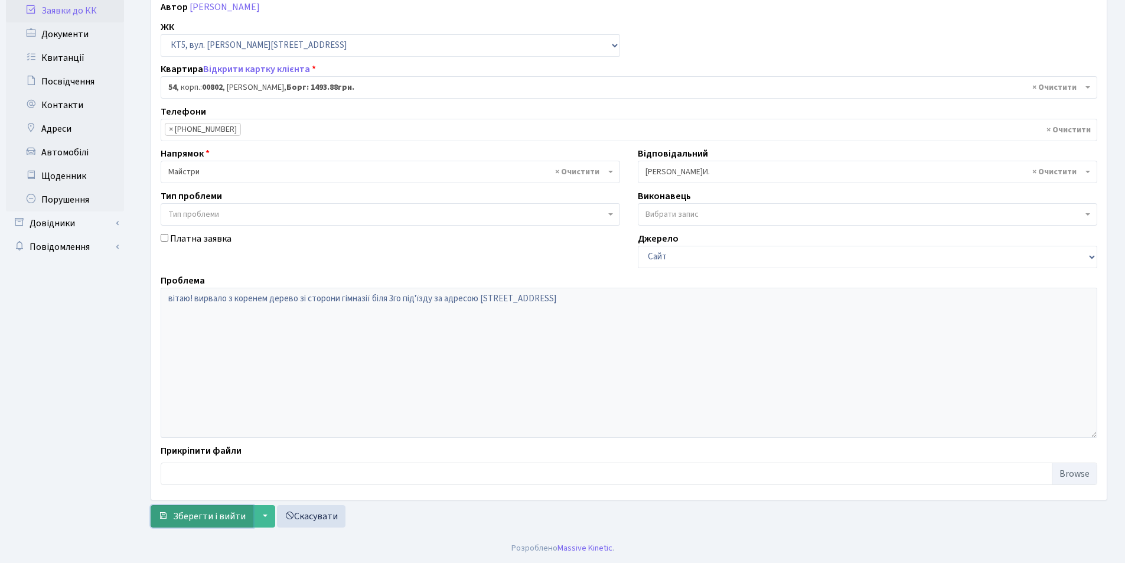
click at [214, 519] on span "Зберегти і вийти" at bounding box center [209, 516] width 73 height 13
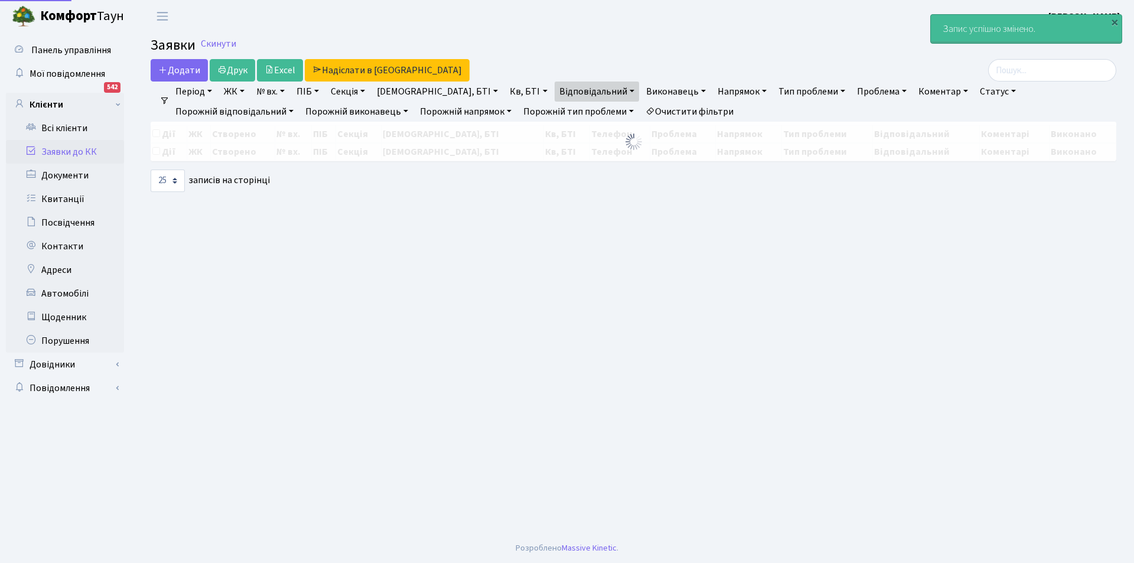
select select "25"
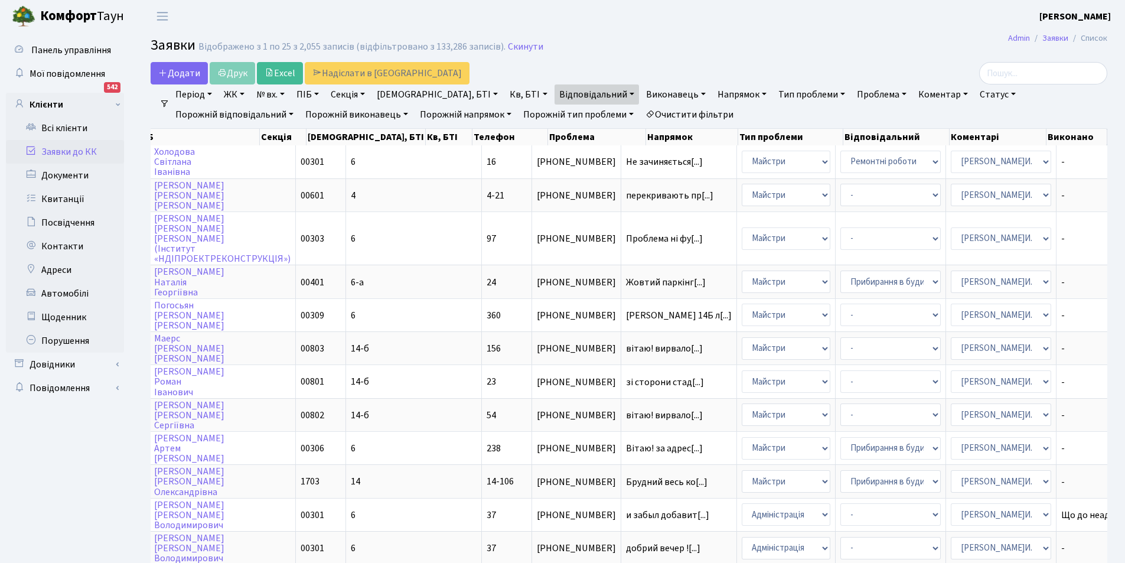
click at [555, 93] on link "Відповідальний" at bounding box center [597, 94] width 84 height 20
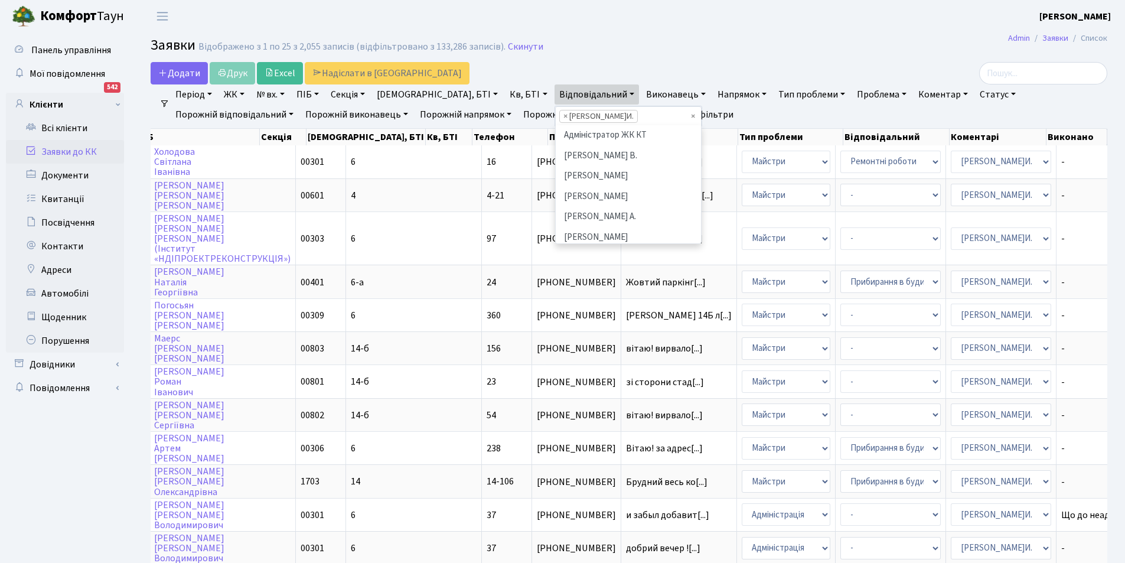
scroll to position [596, 0]
click at [564, 115] on span "×" at bounding box center [566, 116] width 4 height 12
select select
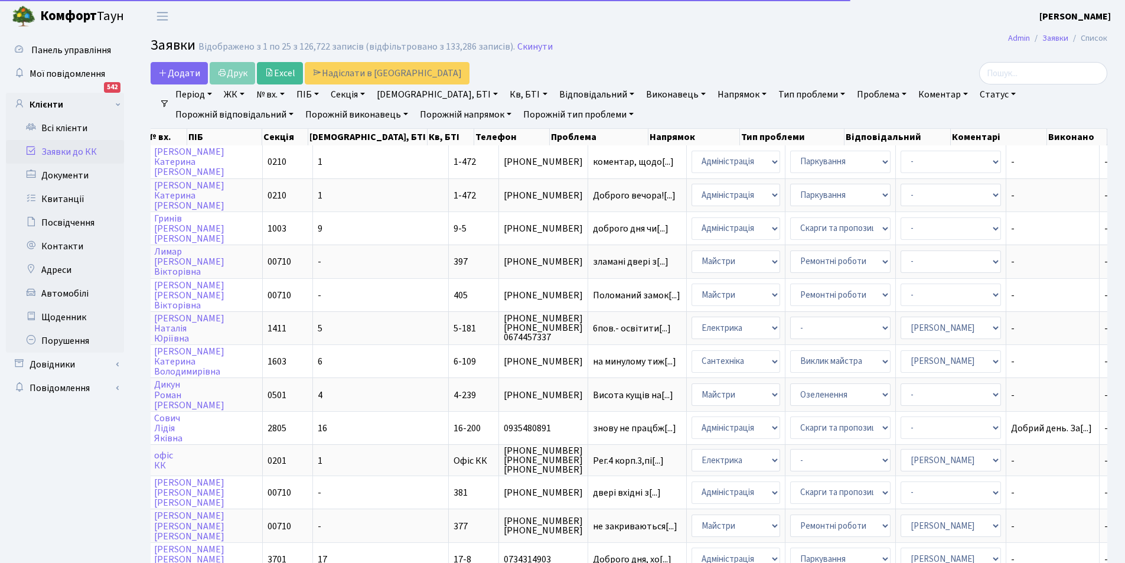
scroll to position [0, 121]
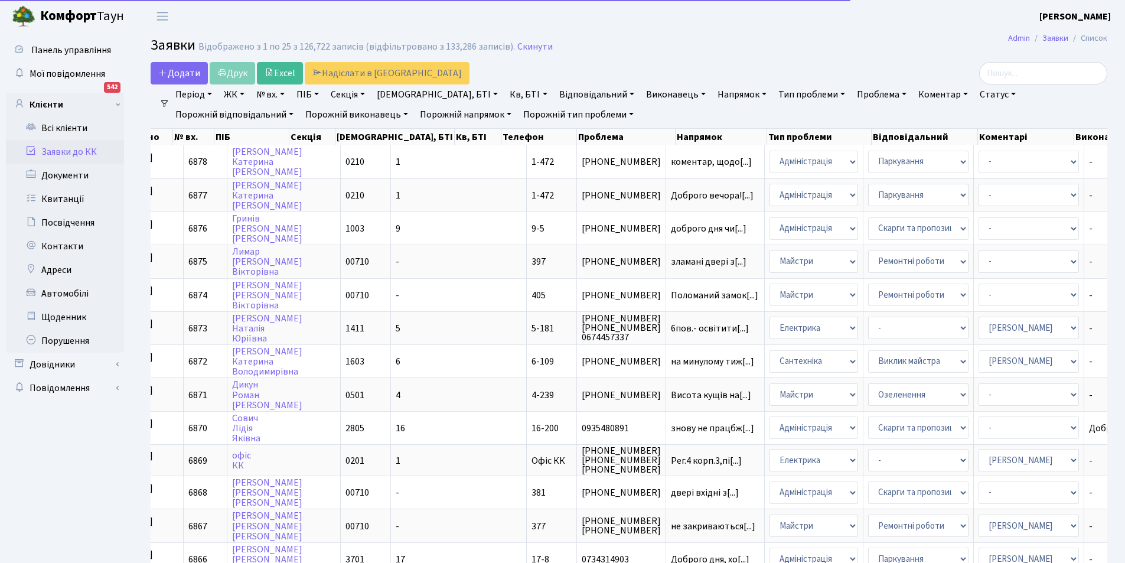
click at [555, 95] on link "Відповідальний" at bounding box center [597, 94] width 84 height 20
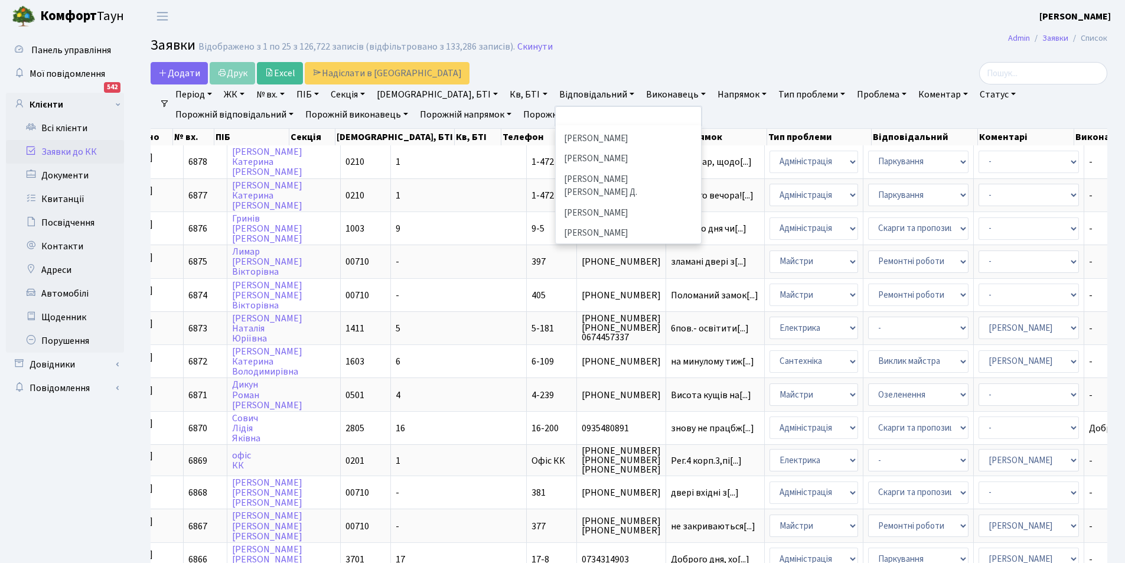
scroll to position [359, 0]
click at [557, 187] on li "[PERSON_NAME] [PERSON_NAME] Д." at bounding box center [628, 204] width 143 height 34
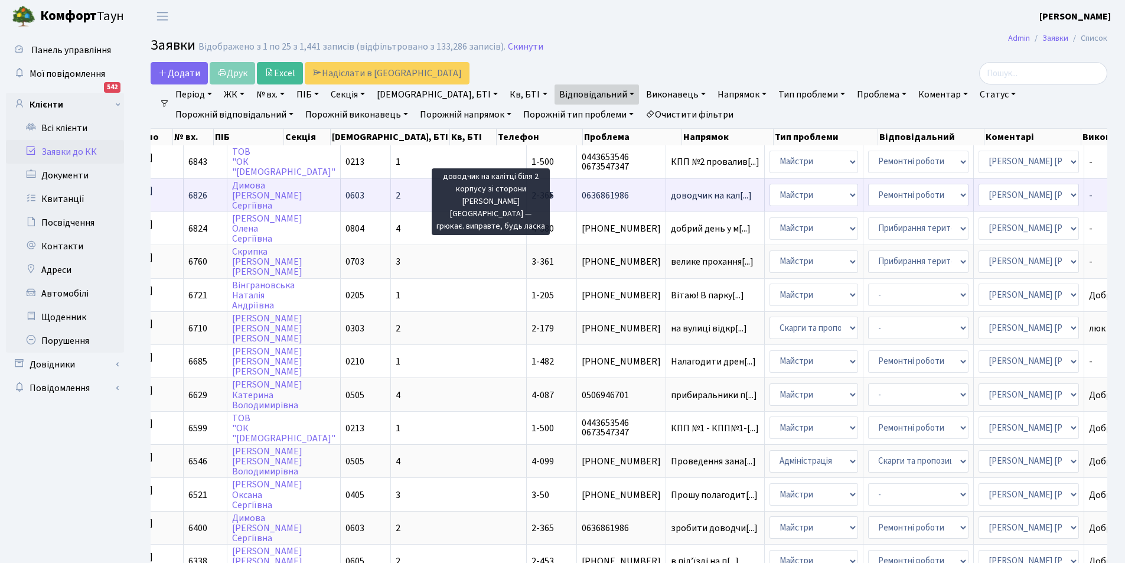
click at [671, 197] on span "доводчик на кал[...]" at bounding box center [711, 195] width 81 height 13
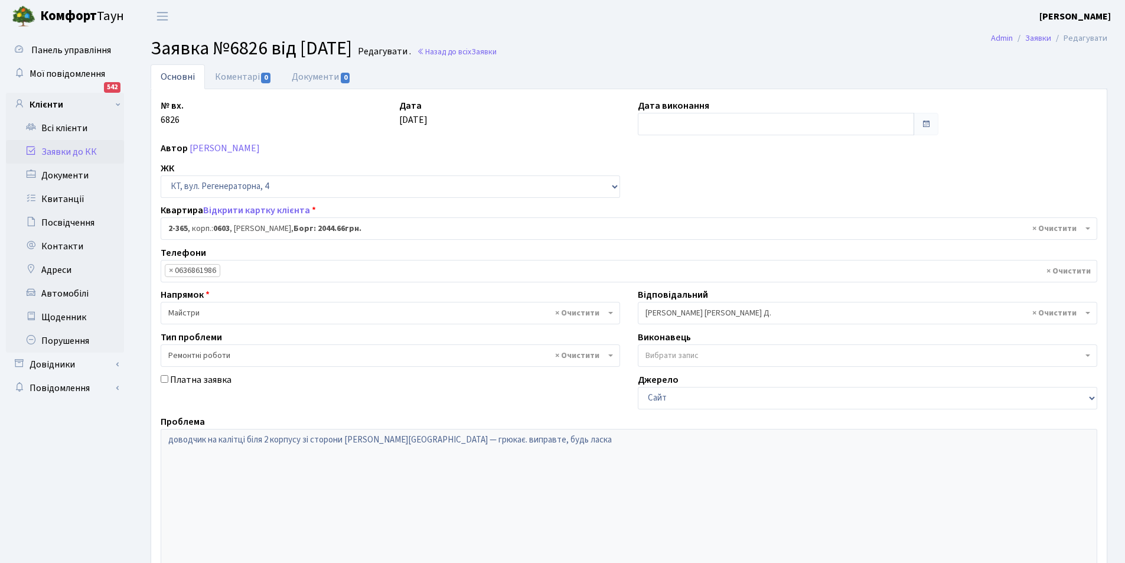
select select "1379"
select select "62"
click at [242, 77] on link "Коментарі 0" at bounding box center [243, 76] width 77 height 24
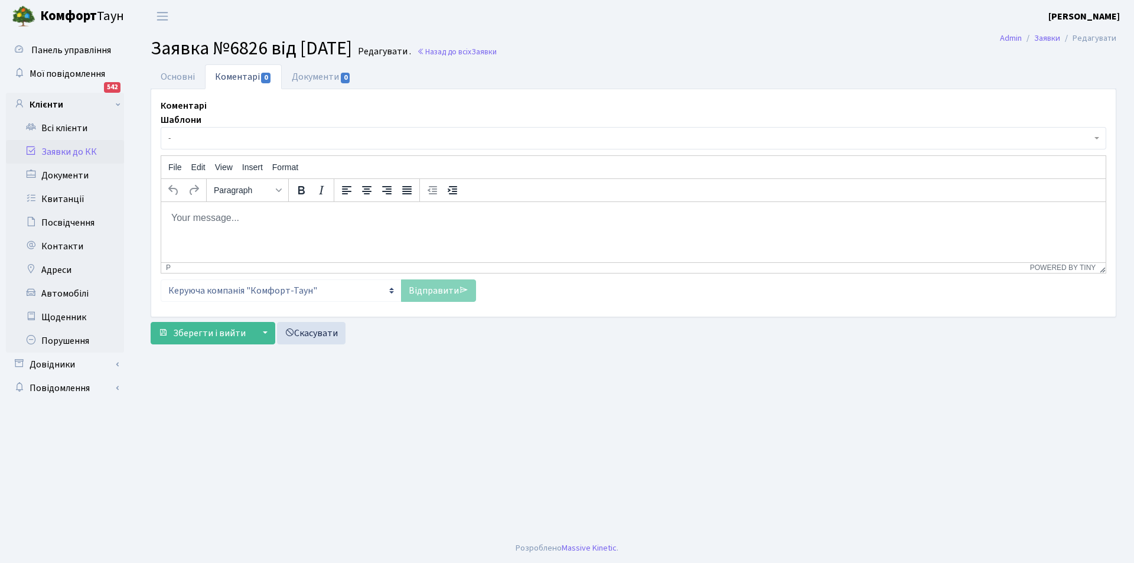
click at [341, 229] on html at bounding box center [633, 217] width 945 height 32
click at [418, 293] on link "Відправити" at bounding box center [438, 290] width 75 height 22
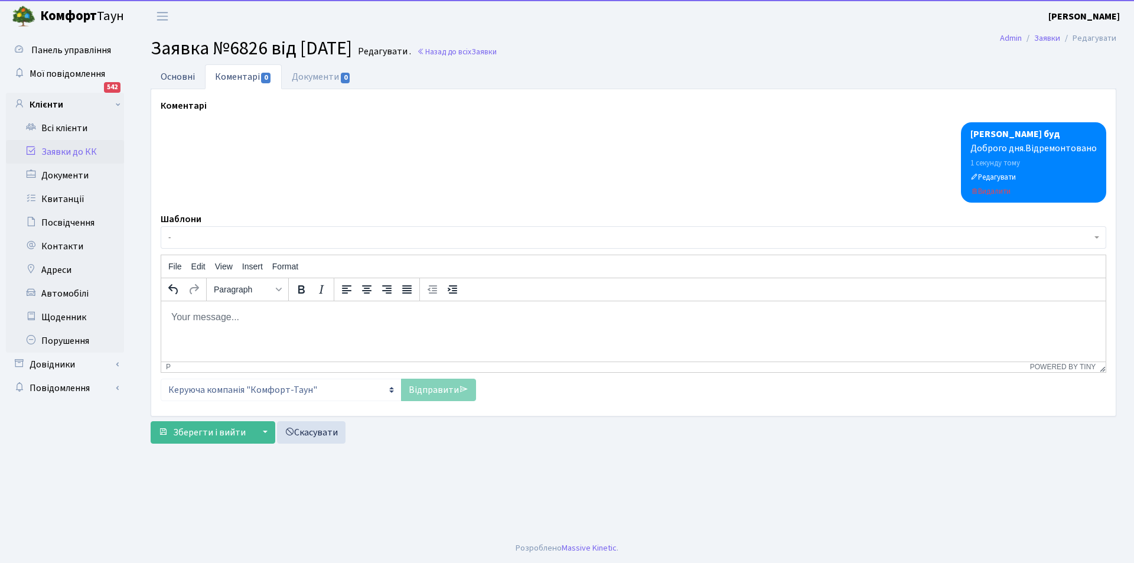
click at [181, 66] on link "Основні" at bounding box center [178, 76] width 54 height 24
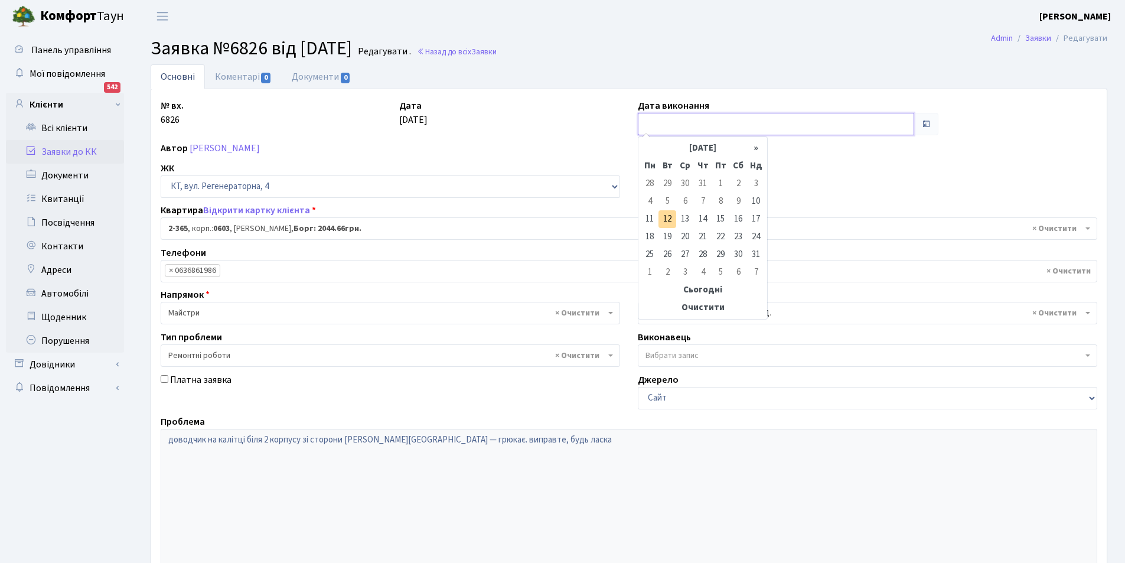
click at [684, 123] on input "text" at bounding box center [776, 124] width 276 height 22
click at [673, 225] on td "12" at bounding box center [668, 219] width 18 height 18
type input "12.08.2025"
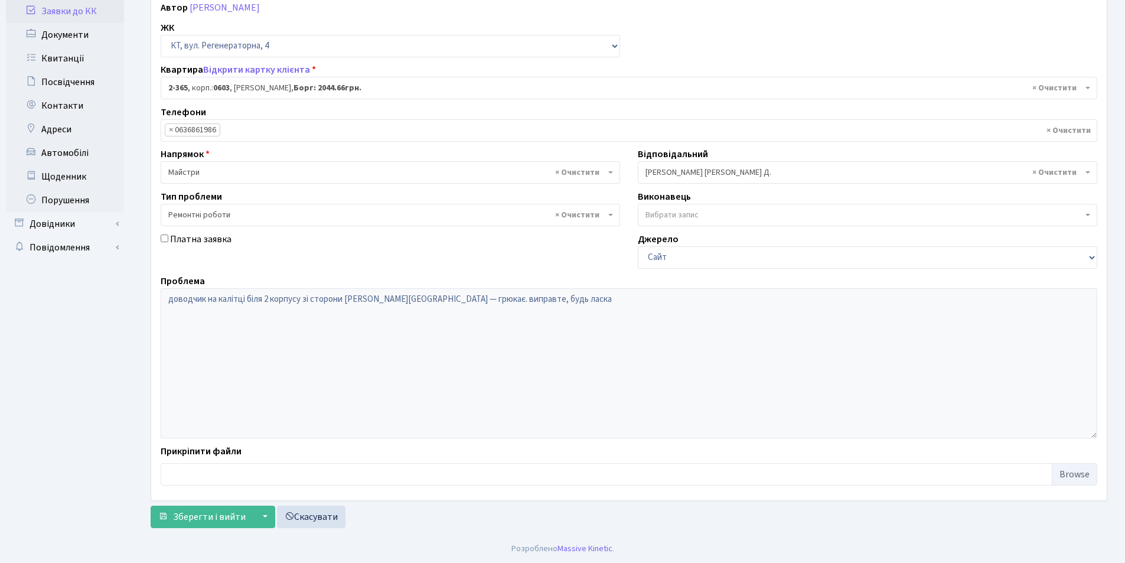
scroll to position [141, 0]
click at [210, 516] on span "Зберегти і вийти" at bounding box center [209, 516] width 73 height 13
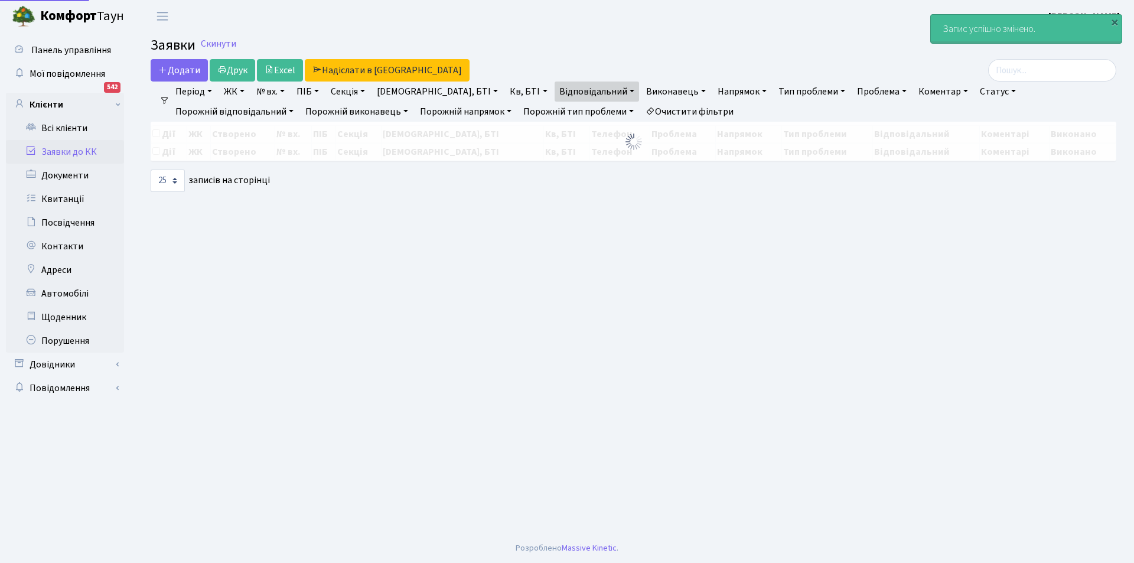
select select "25"
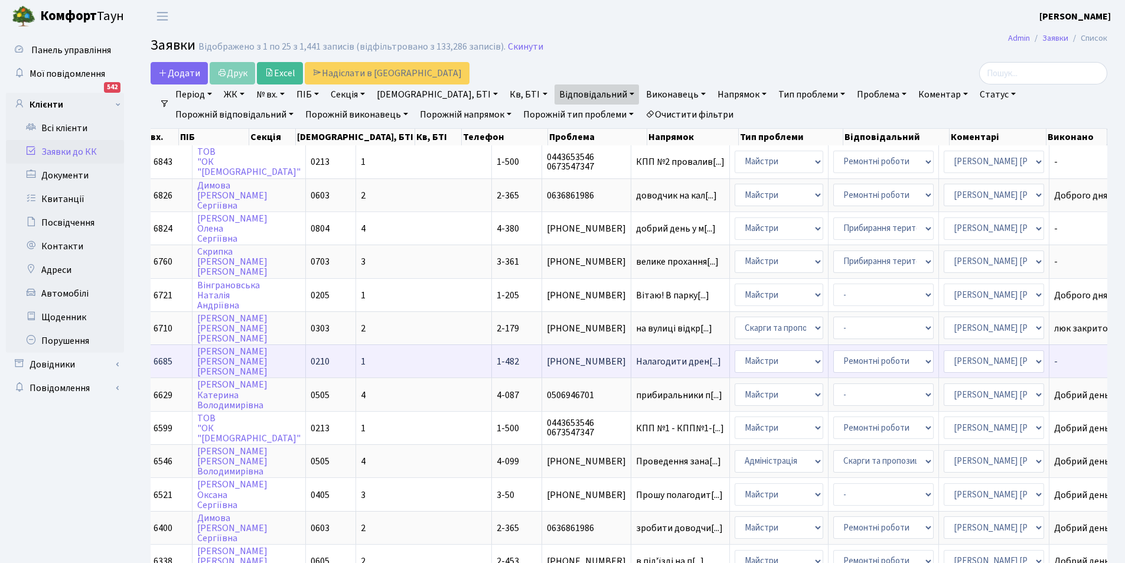
click at [632, 356] on td "Налагодити дрен[...]" at bounding box center [681, 360] width 99 height 33
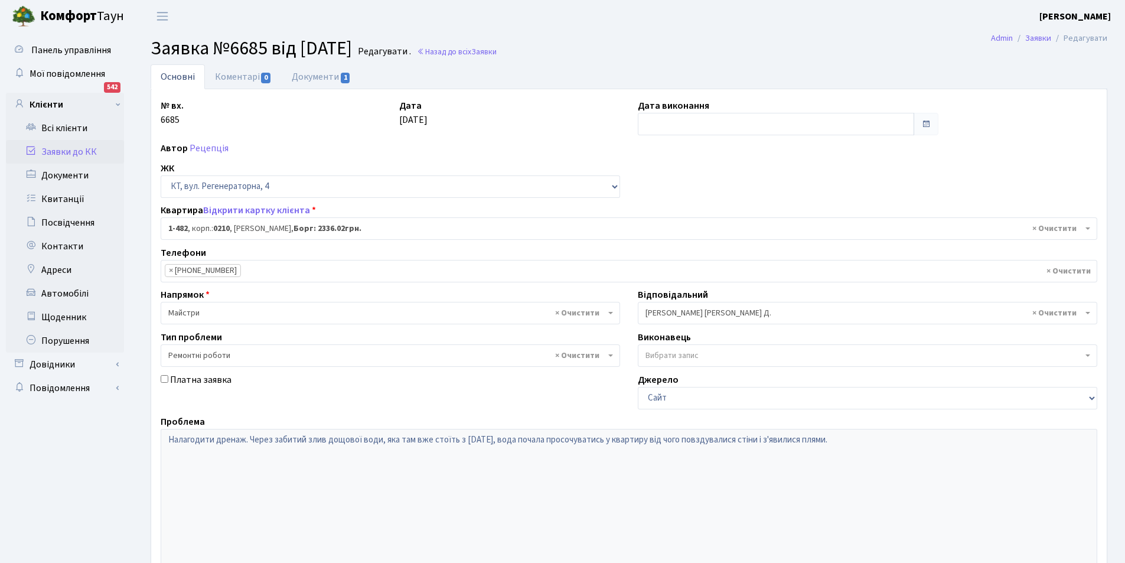
select select "400"
select select "62"
click at [328, 74] on link "Документи 1" at bounding box center [321, 76] width 79 height 24
select select "25"
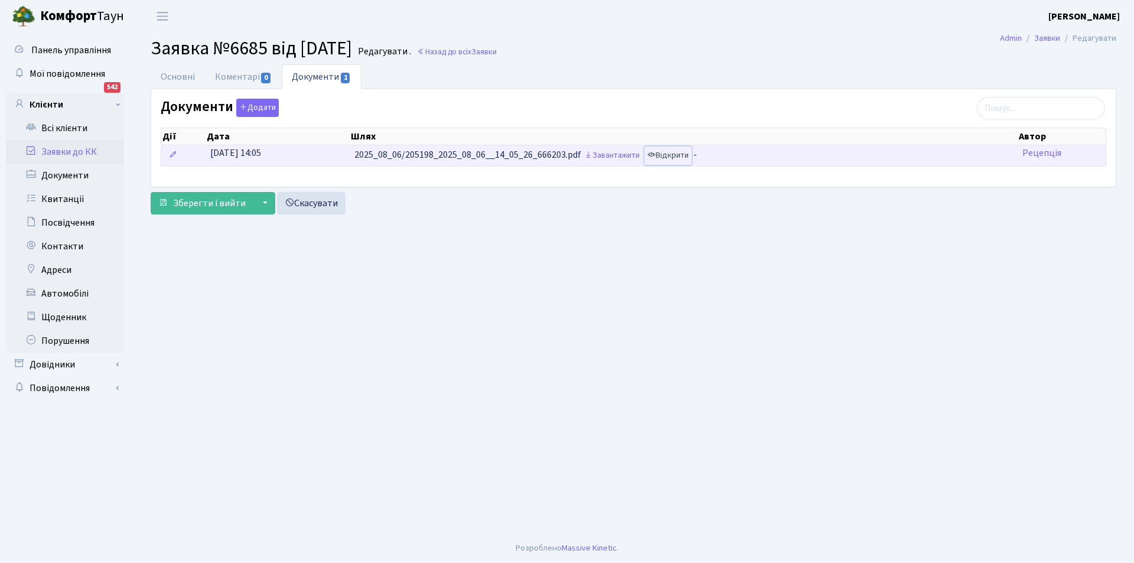
click at [682, 157] on link "Відкрити" at bounding box center [668, 156] width 47 height 18
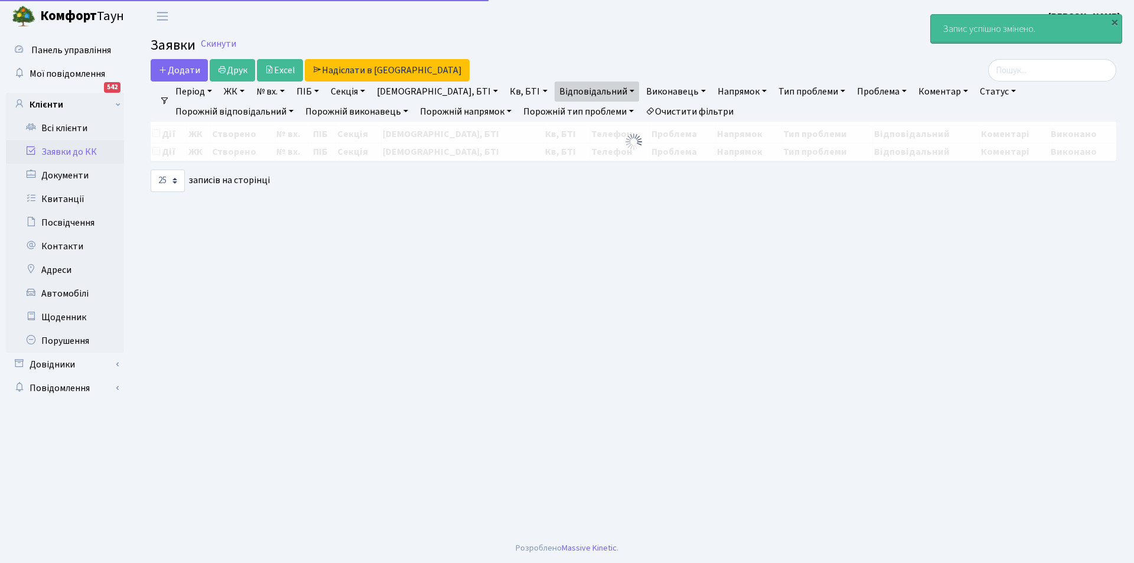
select select "25"
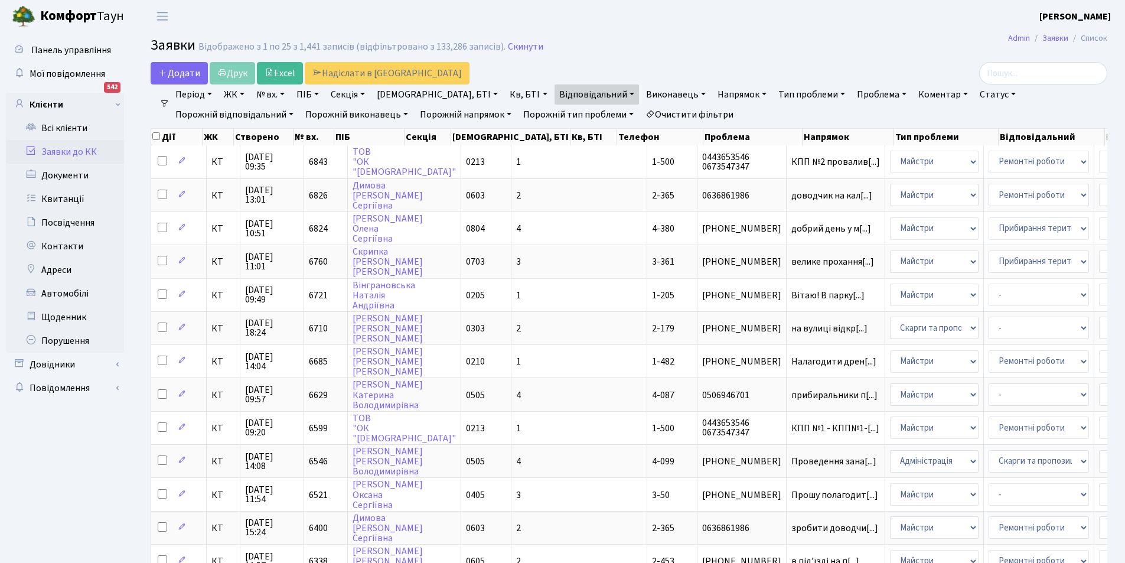
click at [641, 116] on link "Очистити фільтри" at bounding box center [689, 115] width 97 height 20
